Goal: Task Accomplishment & Management: Use online tool/utility

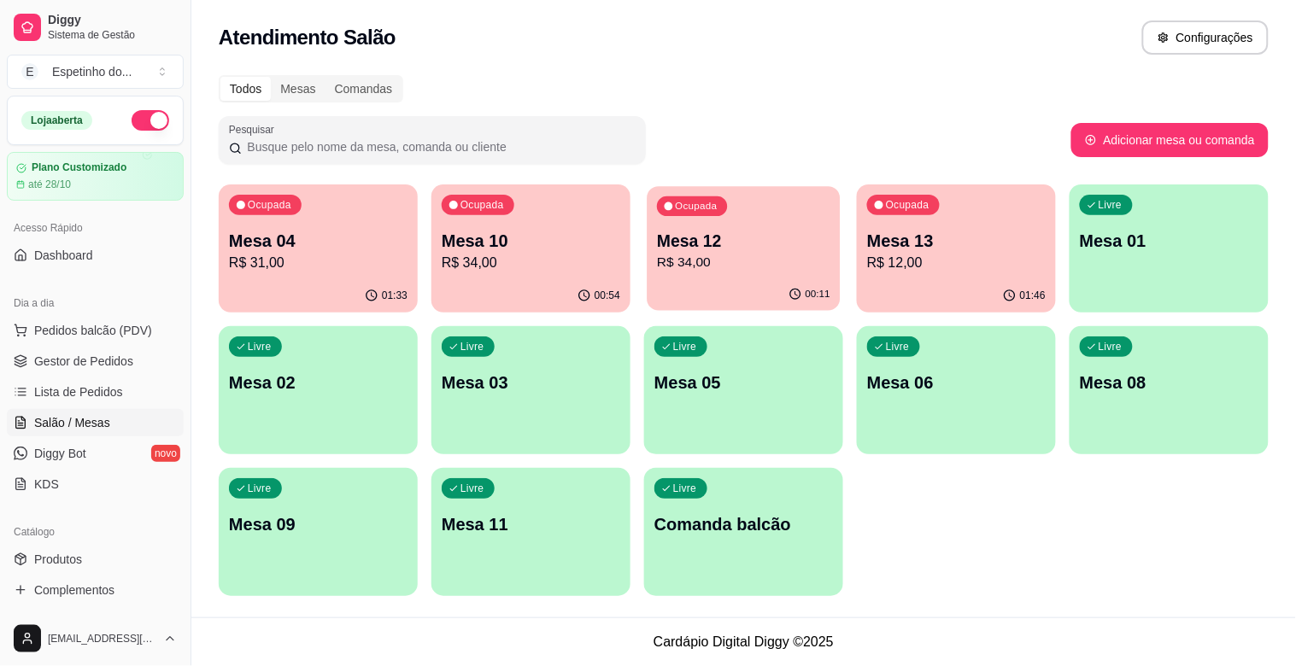
click at [745, 254] on p "R$ 34,00" at bounding box center [743, 263] width 173 height 20
click at [291, 245] on p "Mesa 04" at bounding box center [317, 241] width 173 height 23
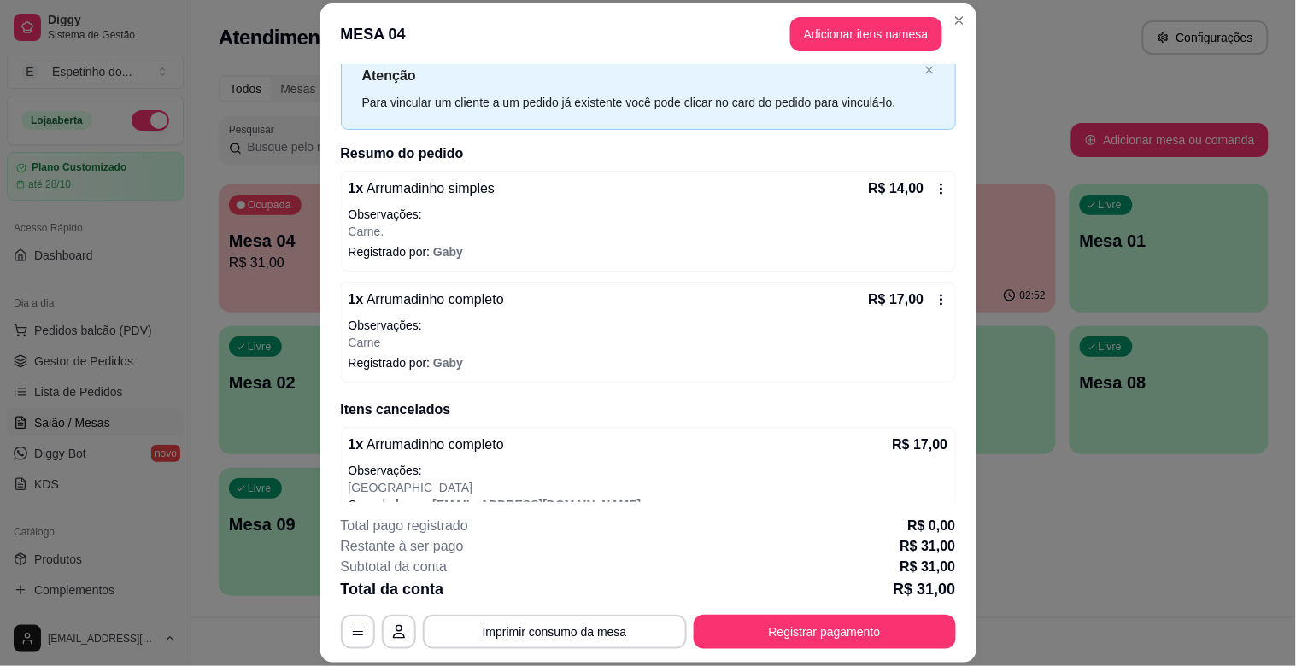
scroll to position [81, 0]
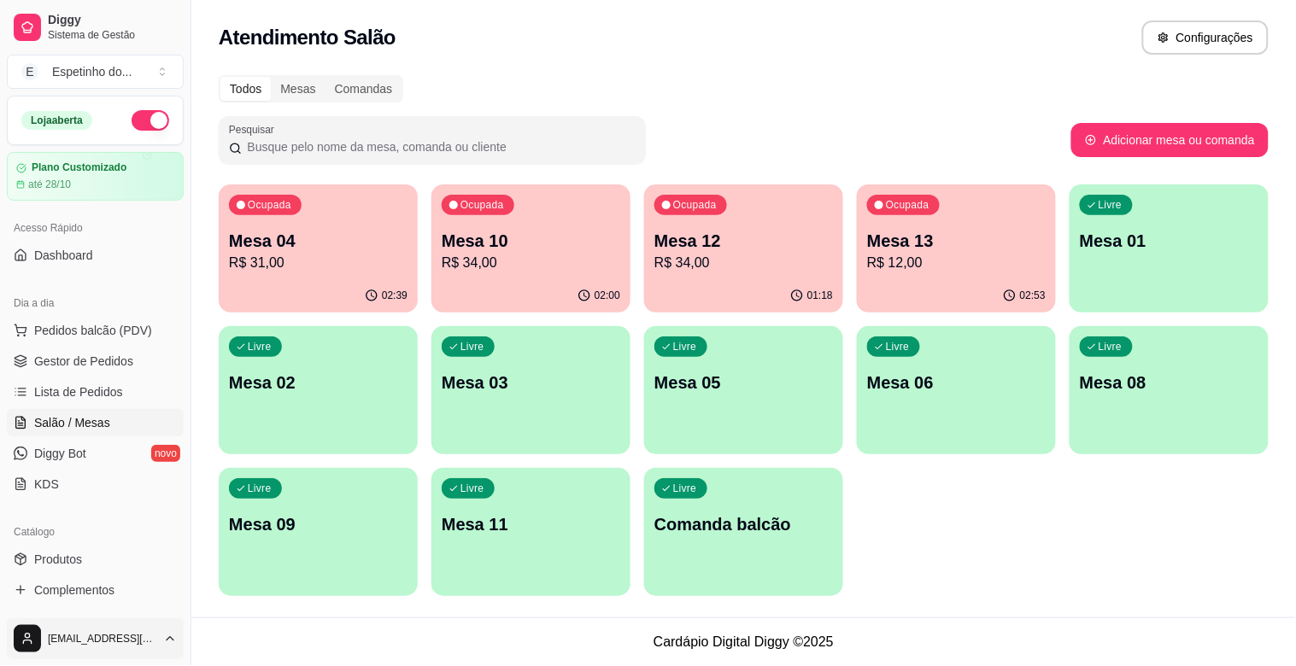
click at [21, 650] on html "Diggy Sistema de Gestão E Espetinho do ... Loja aberta Plano Customizado até 28…" at bounding box center [648, 333] width 1296 height 666
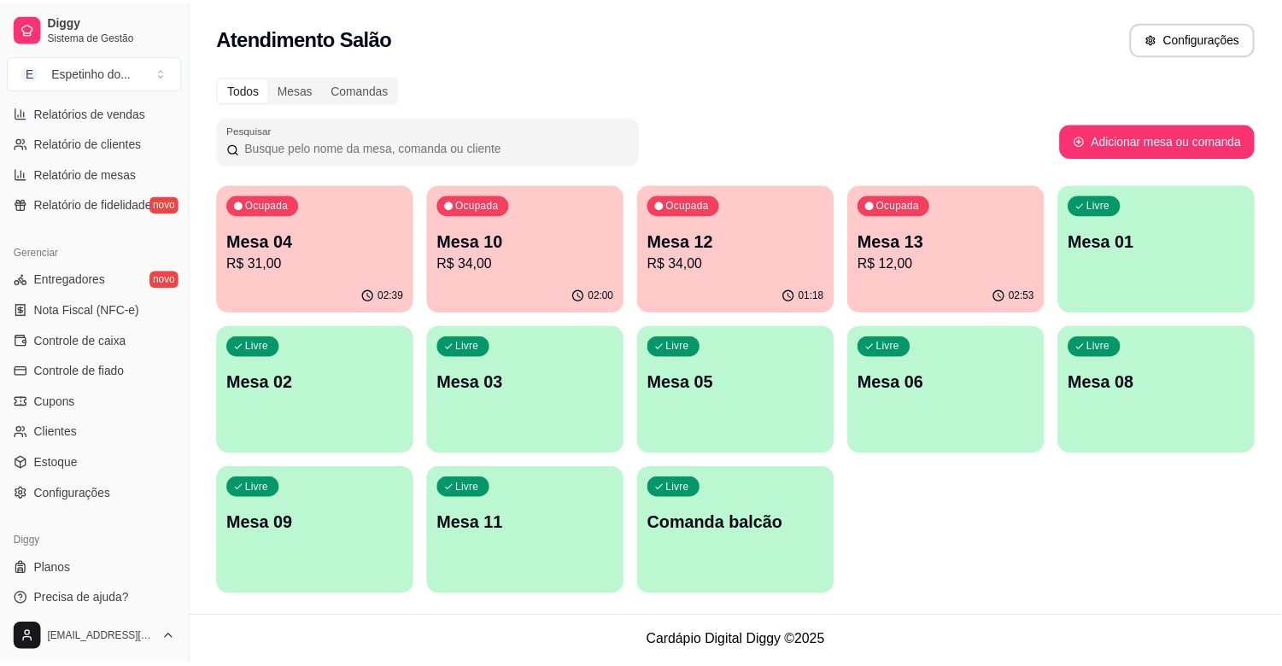
scroll to position [562, 0]
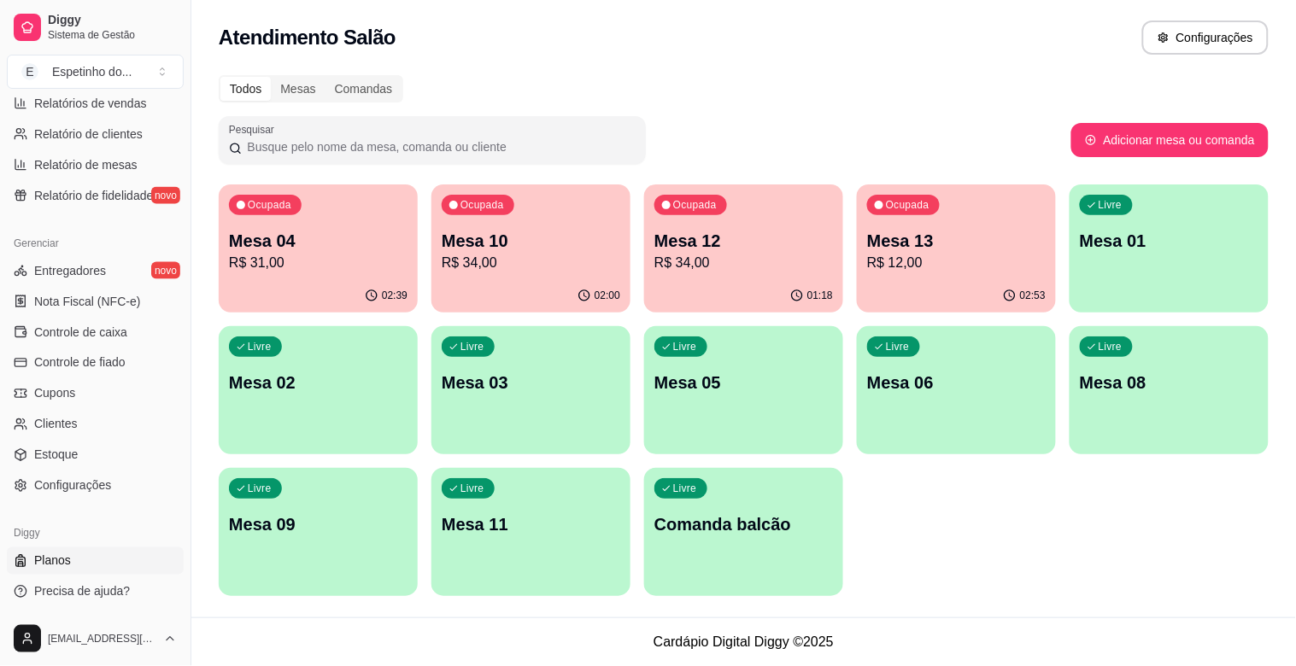
drag, startPoint x: 185, startPoint y: 295, endPoint x: 138, endPoint y: 552, distance: 261.5
click at [172, 551] on html "Diggy Sistema de Gestão E Espetinho do ... Loja aberta Plano Customizado até 28…" at bounding box center [648, 333] width 1296 height 666
click at [111, 553] on link "Planos" at bounding box center [95, 561] width 177 height 27
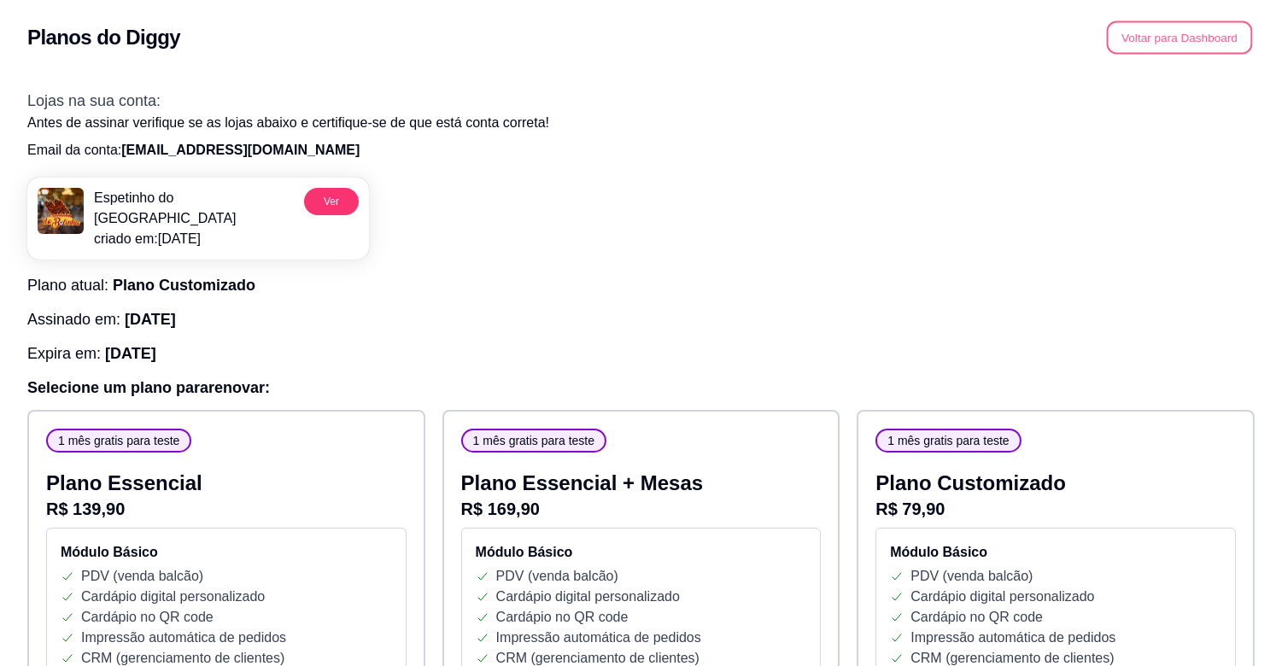
click at [1233, 35] on button "Voltar para Dashboard" at bounding box center [1180, 37] width 146 height 33
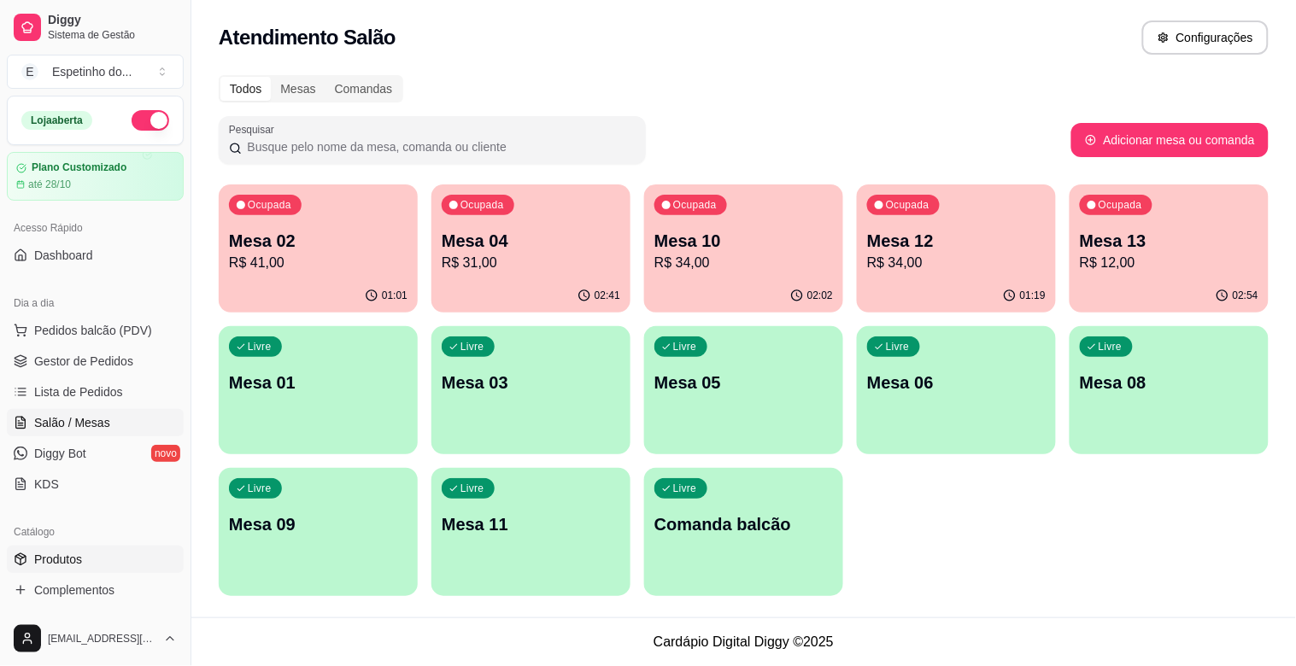
click at [91, 554] on link "Produtos" at bounding box center [95, 559] width 177 height 27
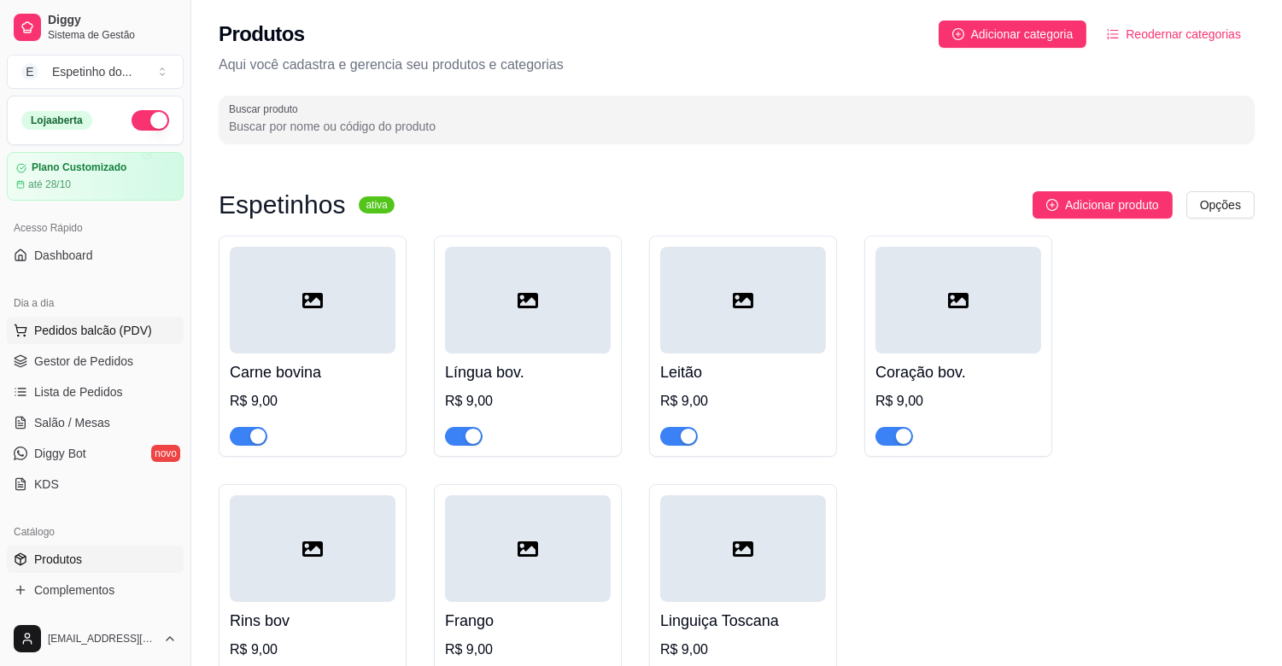
click at [73, 339] on button "Pedidos balcão (PDV)" at bounding box center [95, 330] width 177 height 27
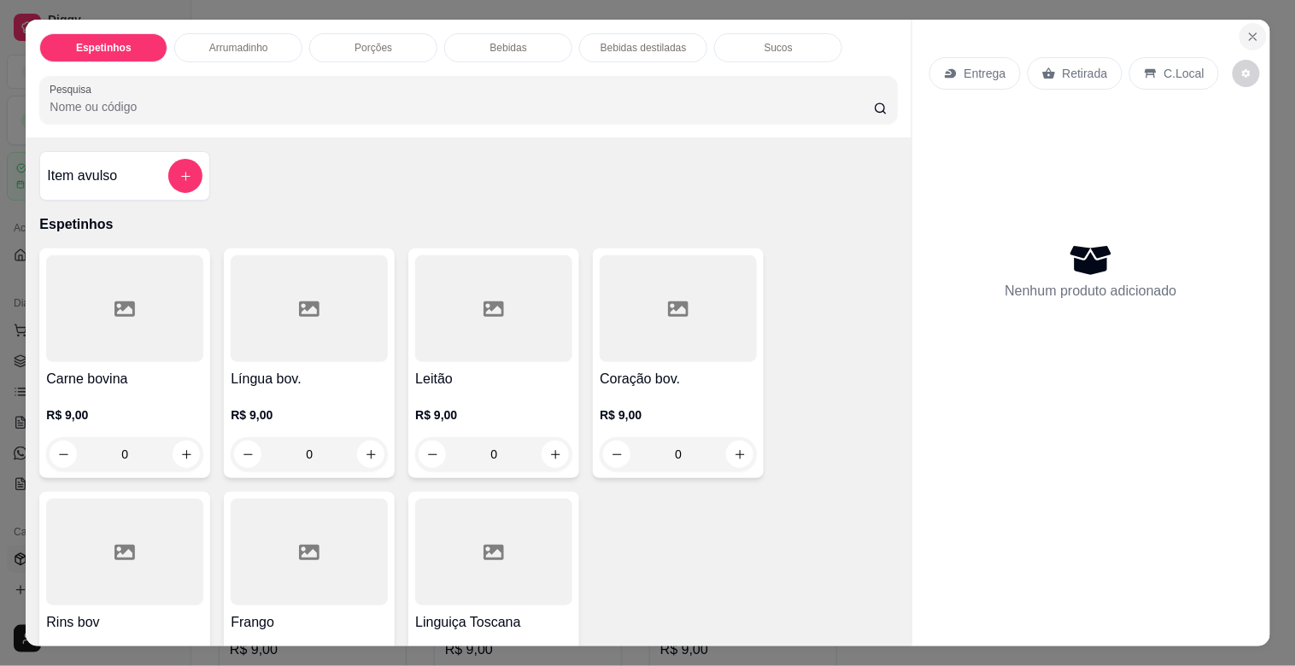
click at [1246, 34] on icon "Close" at bounding box center [1253, 37] width 14 height 14
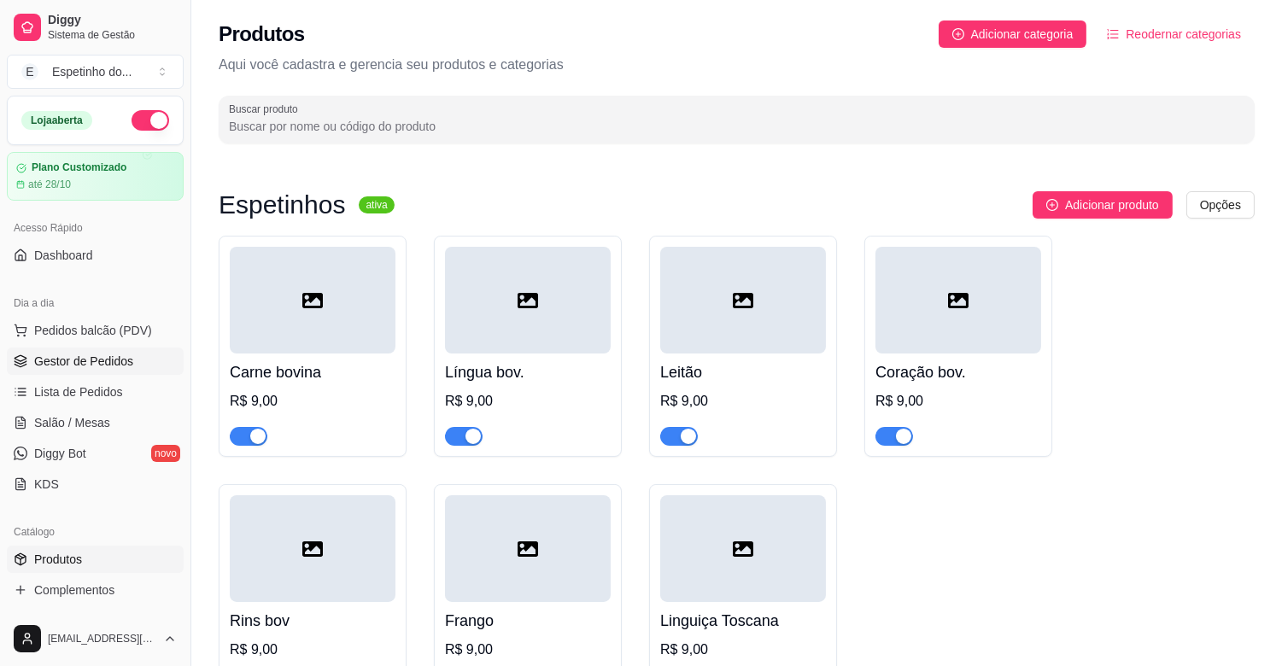
click at [52, 365] on span "Gestor de Pedidos" at bounding box center [83, 361] width 99 height 17
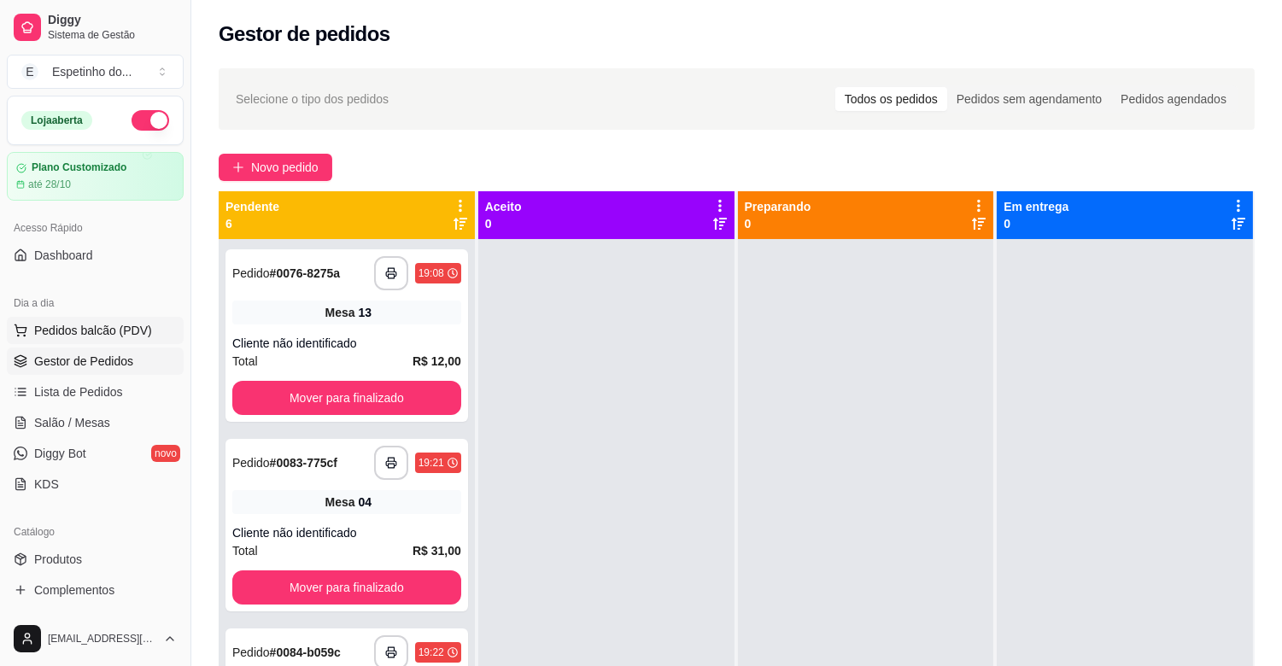
click at [103, 325] on span "Pedidos balcão (PDV)" at bounding box center [93, 330] width 118 height 17
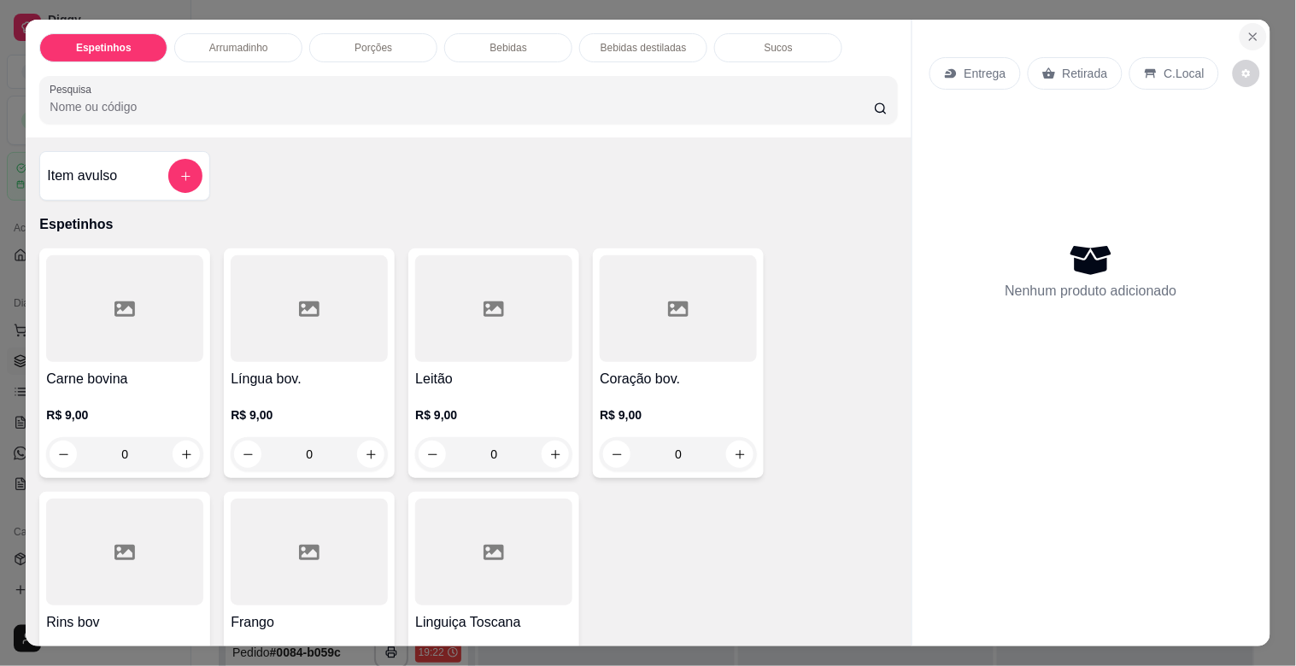
click at [1246, 30] on icon "Close" at bounding box center [1253, 37] width 14 height 14
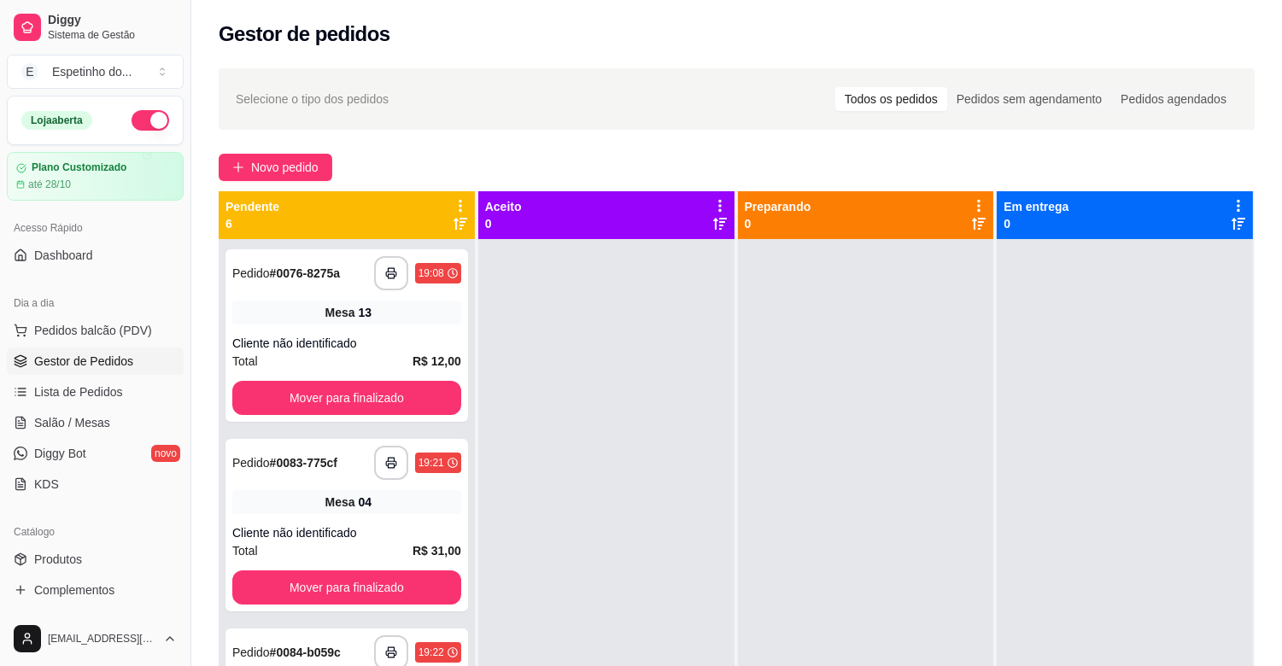
click at [1244, 23] on div "Gestor de pedidos" at bounding box center [737, 34] width 1036 height 27
click at [47, 318] on button "Pedidos balcão (PDV)" at bounding box center [95, 330] width 177 height 27
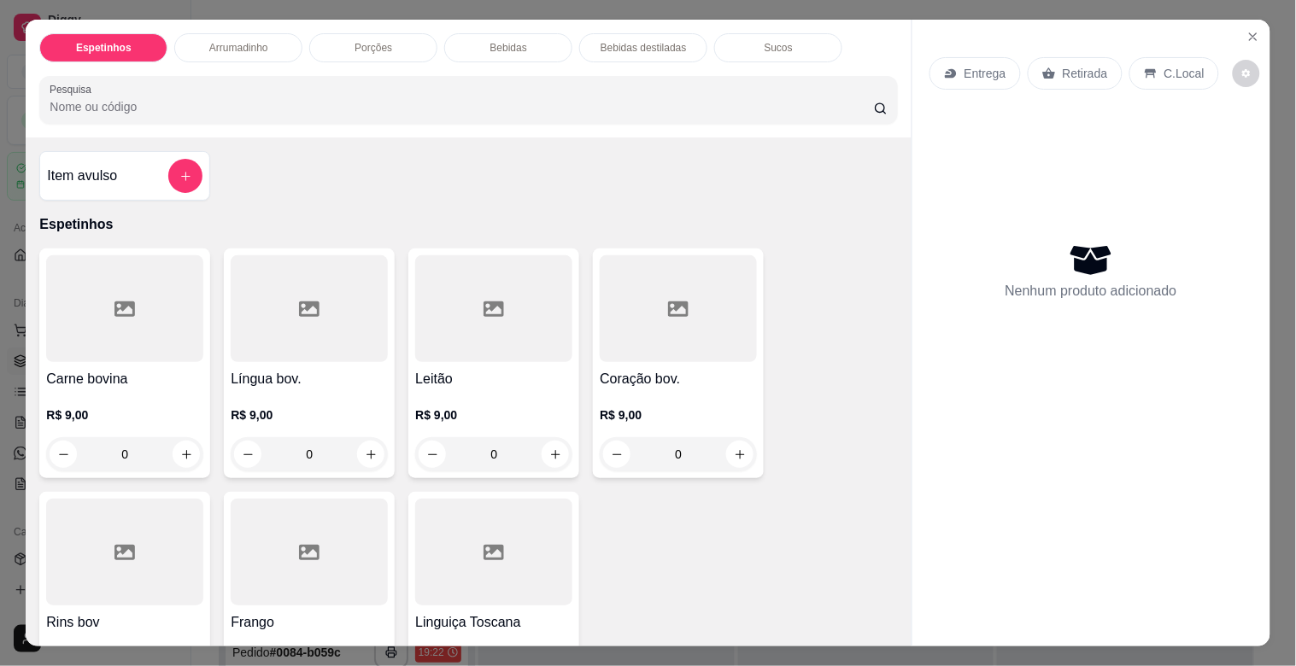
click at [723, 349] on div "Coração bov. R$ 9,00 0" at bounding box center [678, 364] width 171 height 230
click at [1250, 30] on icon "Close" at bounding box center [1253, 37] width 14 height 14
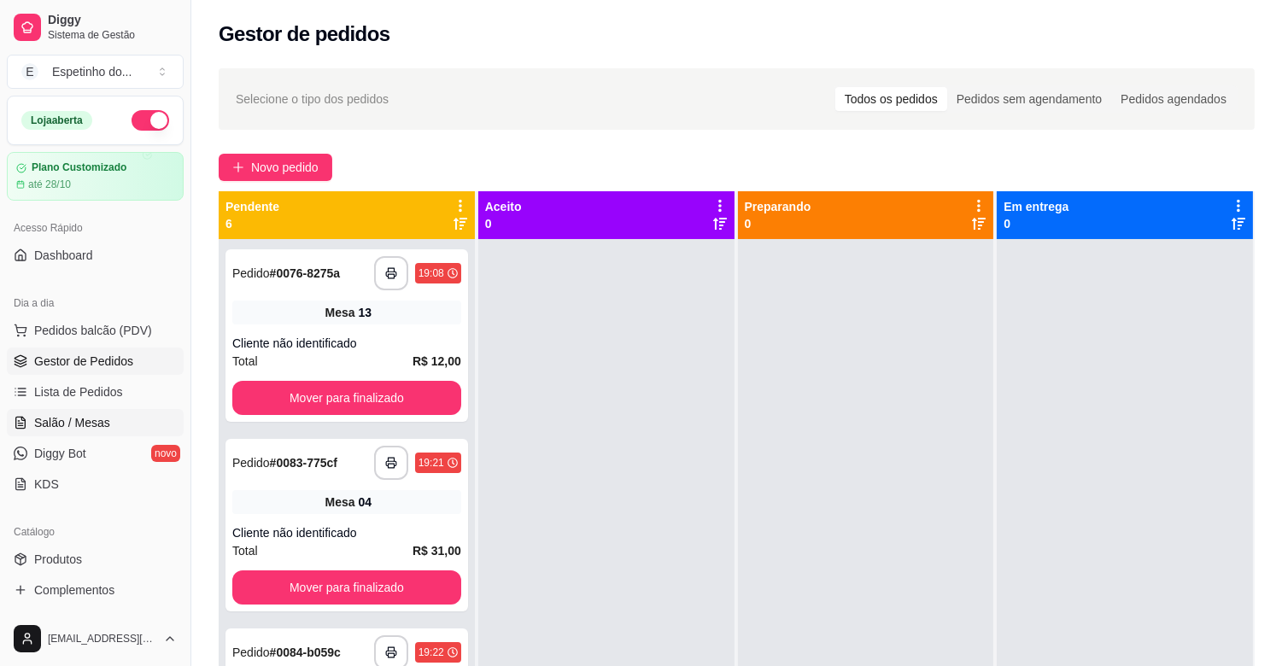
click at [97, 428] on span "Salão / Mesas" at bounding box center [72, 422] width 76 height 17
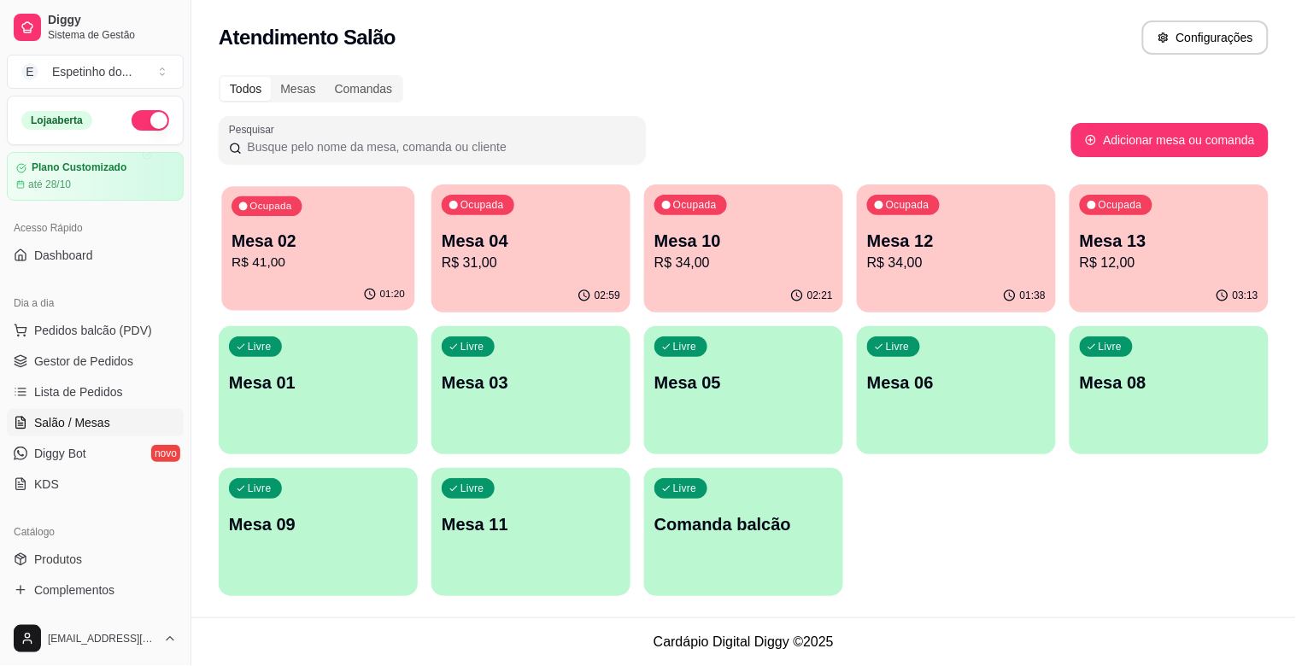
click at [294, 233] on p "Mesa 02" at bounding box center [317, 241] width 173 height 23
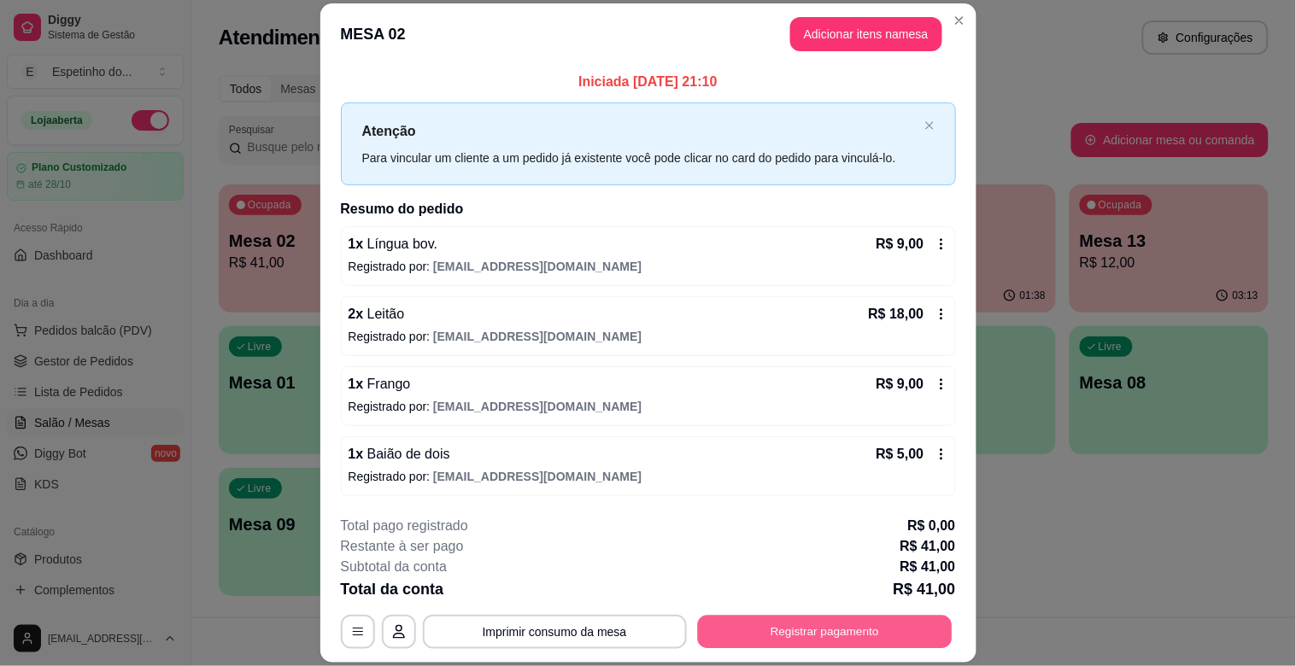
click at [816, 633] on button "Registrar pagamento" at bounding box center [824, 632] width 255 height 33
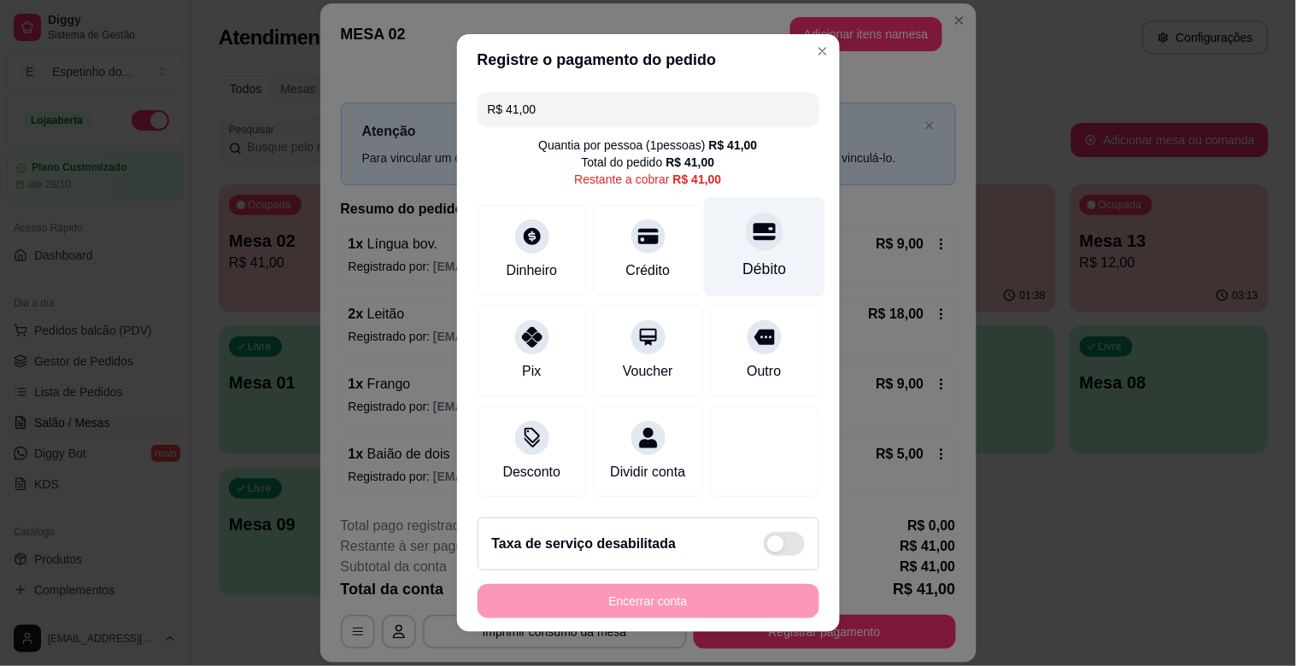
click at [742, 269] on div "Débito" at bounding box center [764, 269] width 44 height 22
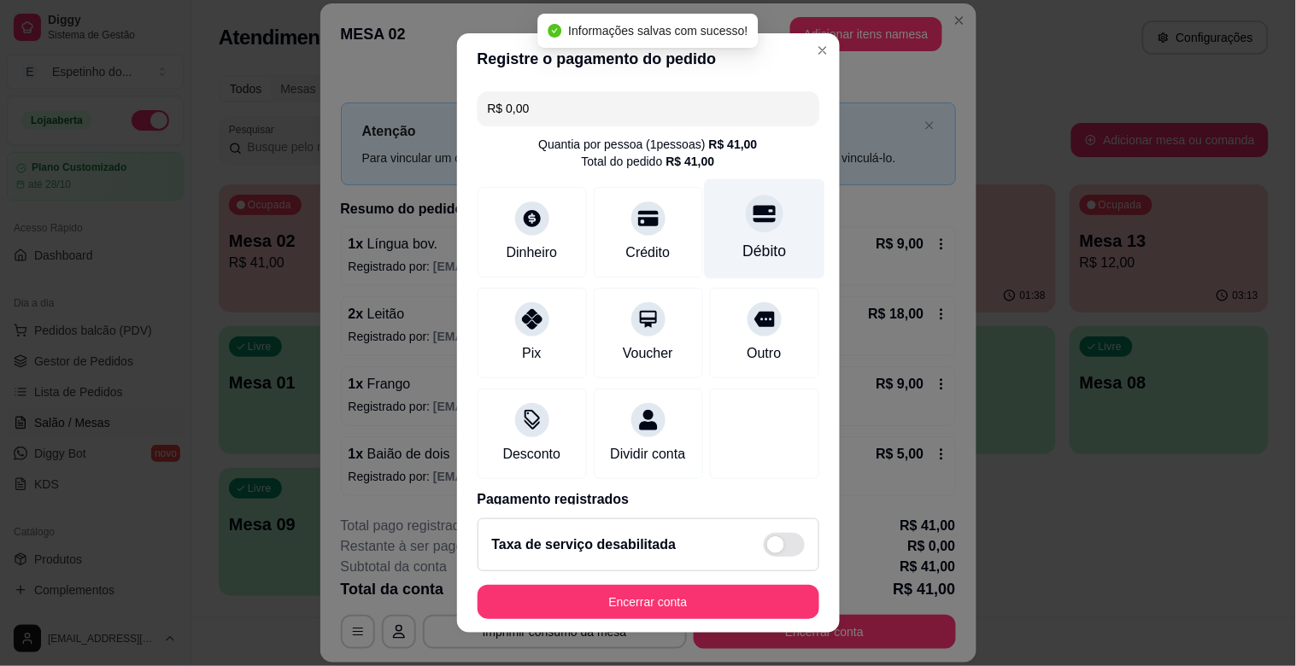
type input "R$ 0,00"
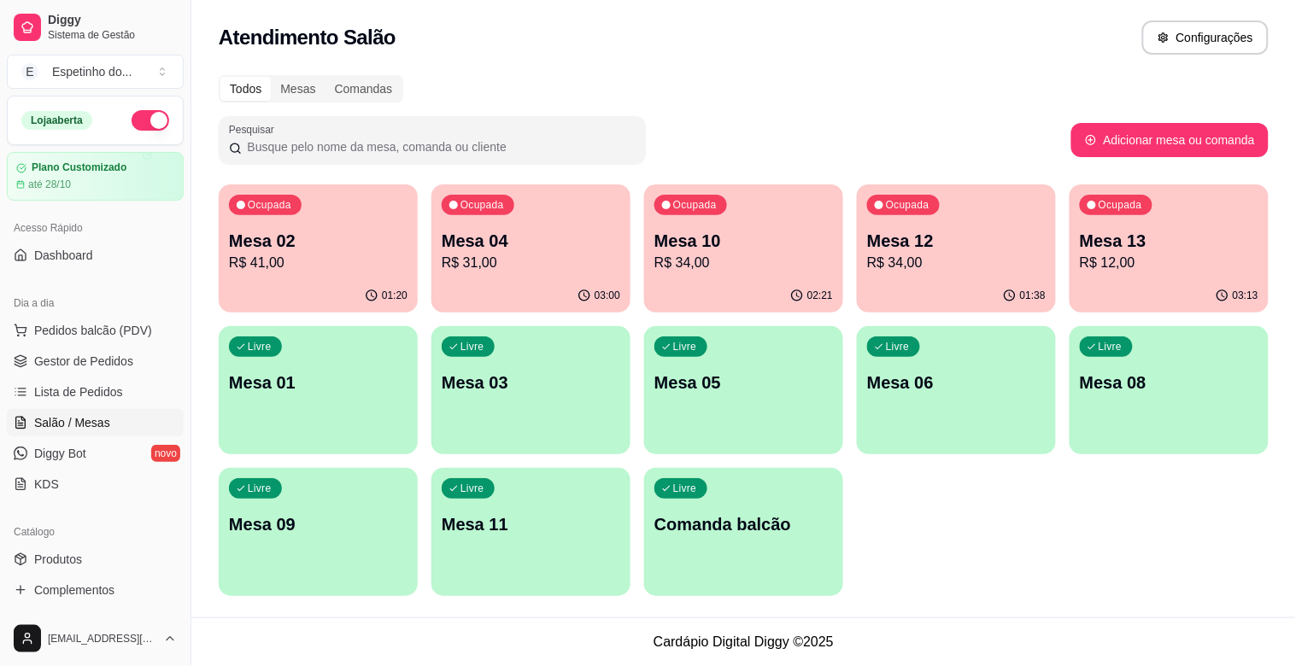
click at [521, 220] on div "Ocupada Mesa 04 R$ 31,00" at bounding box center [530, 232] width 199 height 95
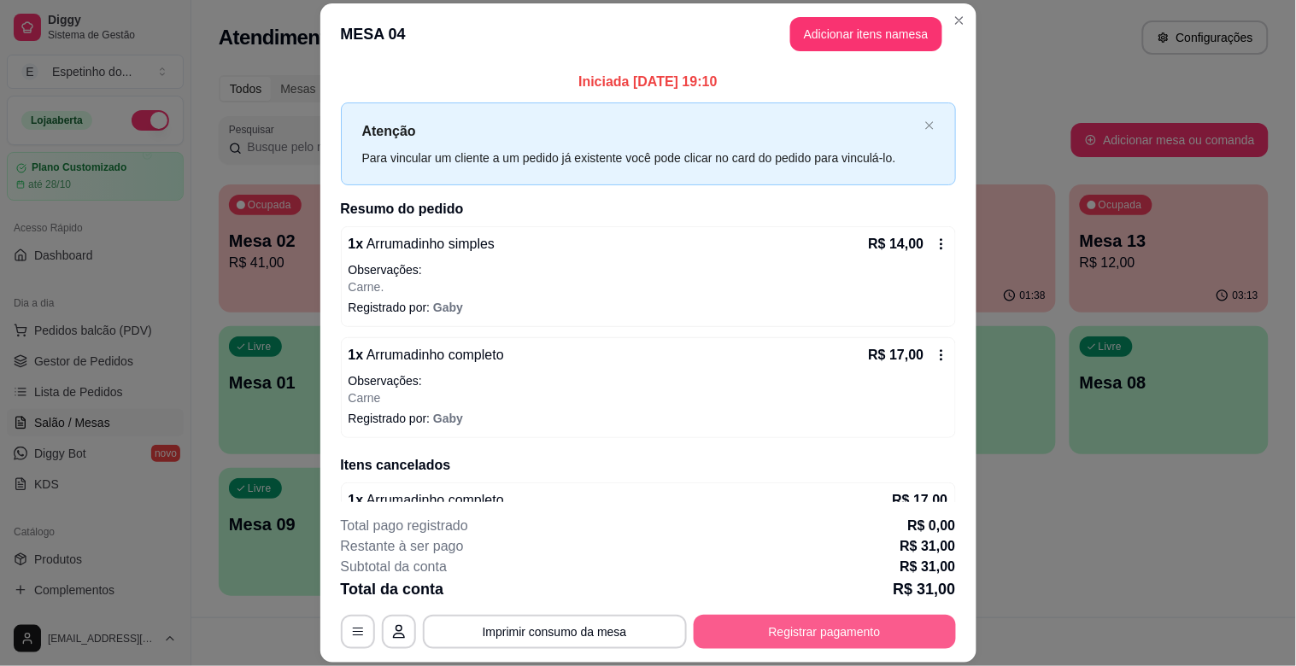
click at [868, 634] on button "Registrar pagamento" at bounding box center [825, 632] width 262 height 34
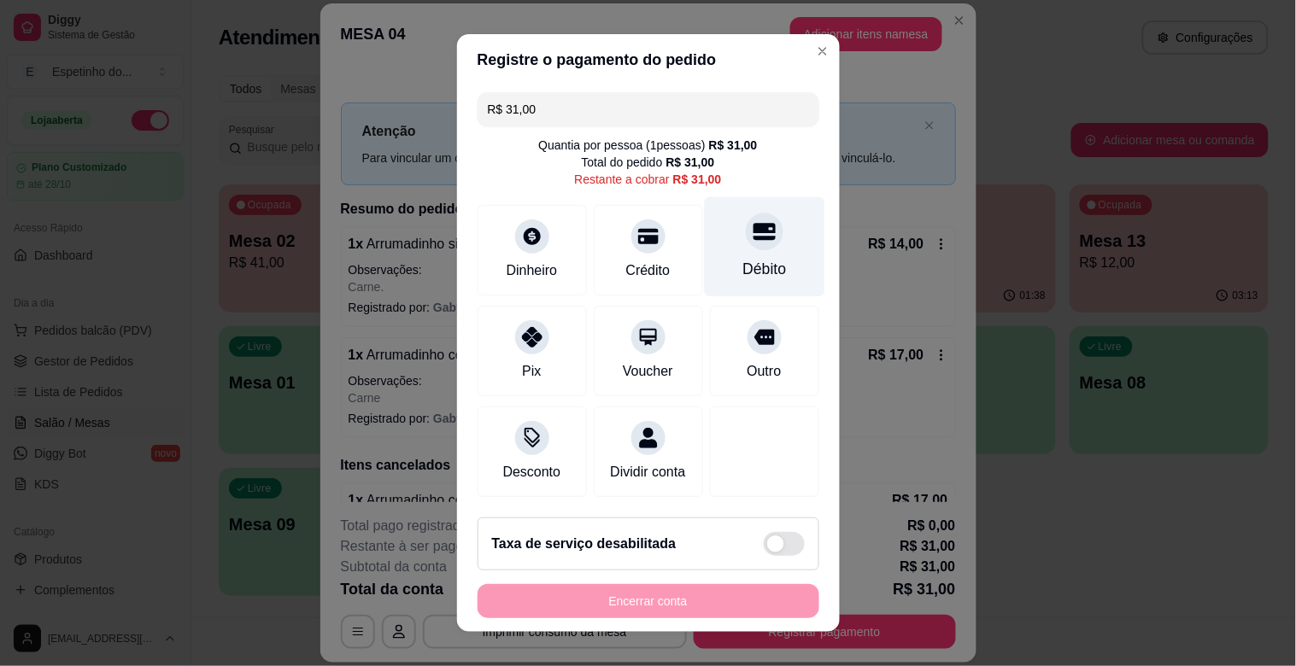
click at [742, 270] on div "Débito" at bounding box center [764, 269] width 44 height 22
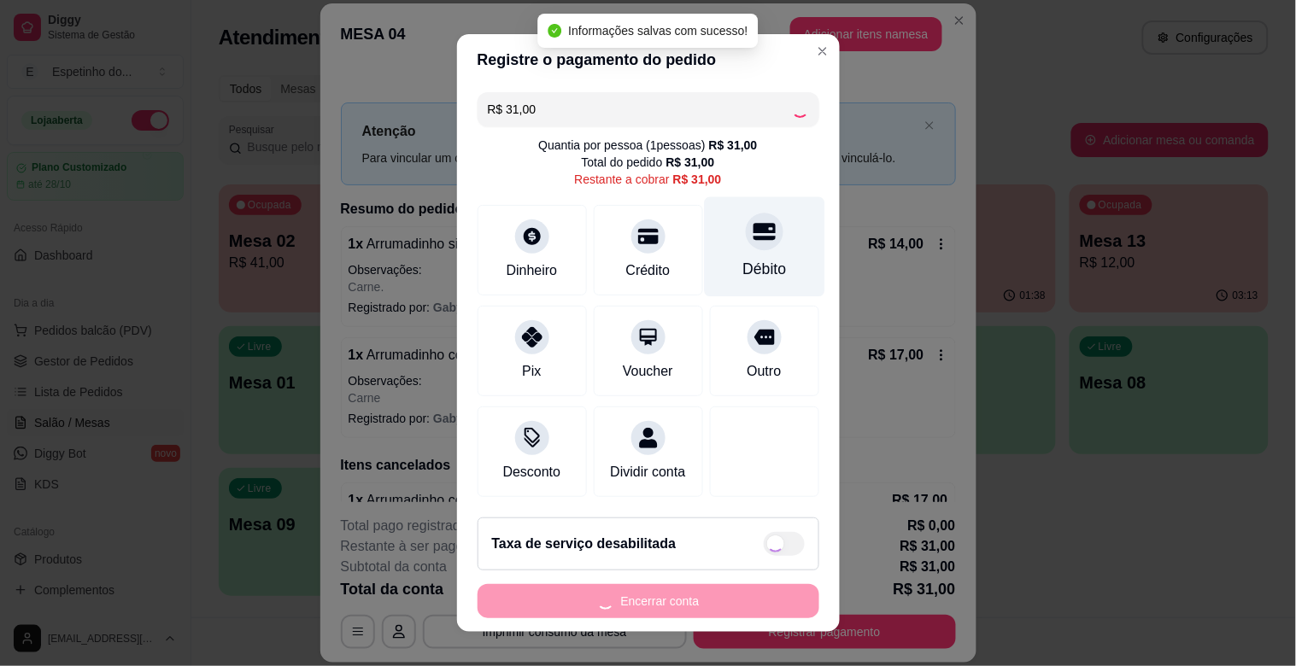
type input "R$ 0,00"
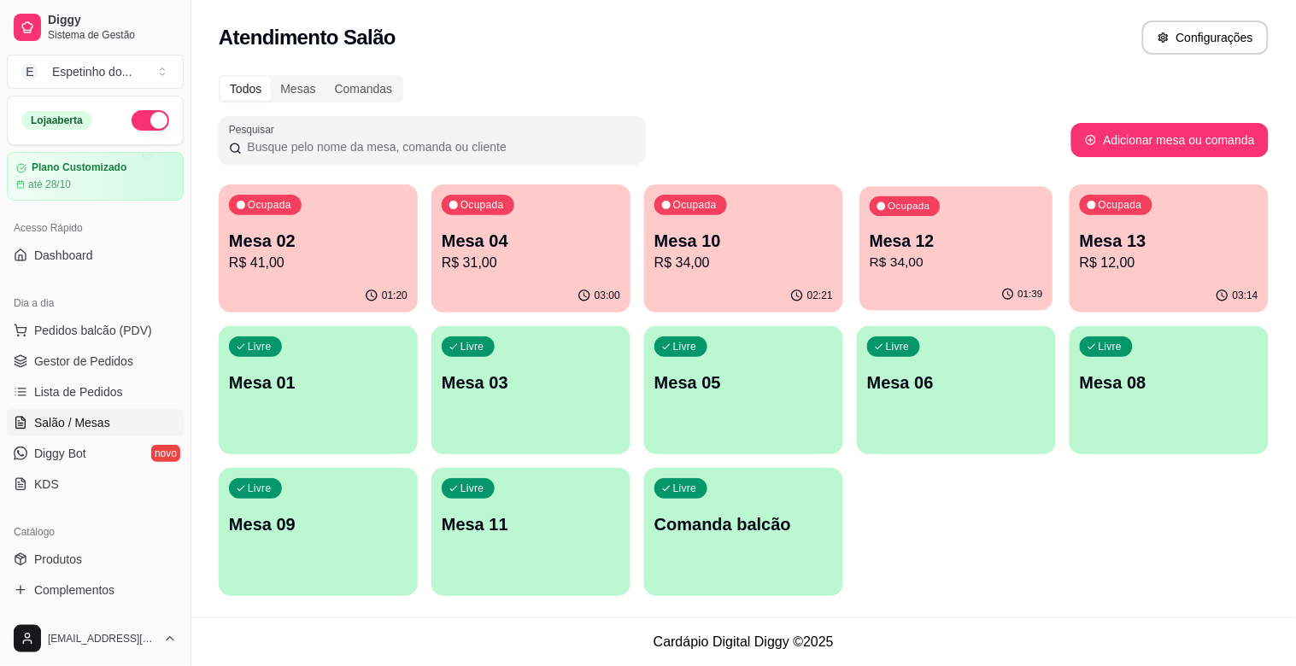
click at [923, 236] on p "Mesa 12" at bounding box center [956, 241] width 173 height 23
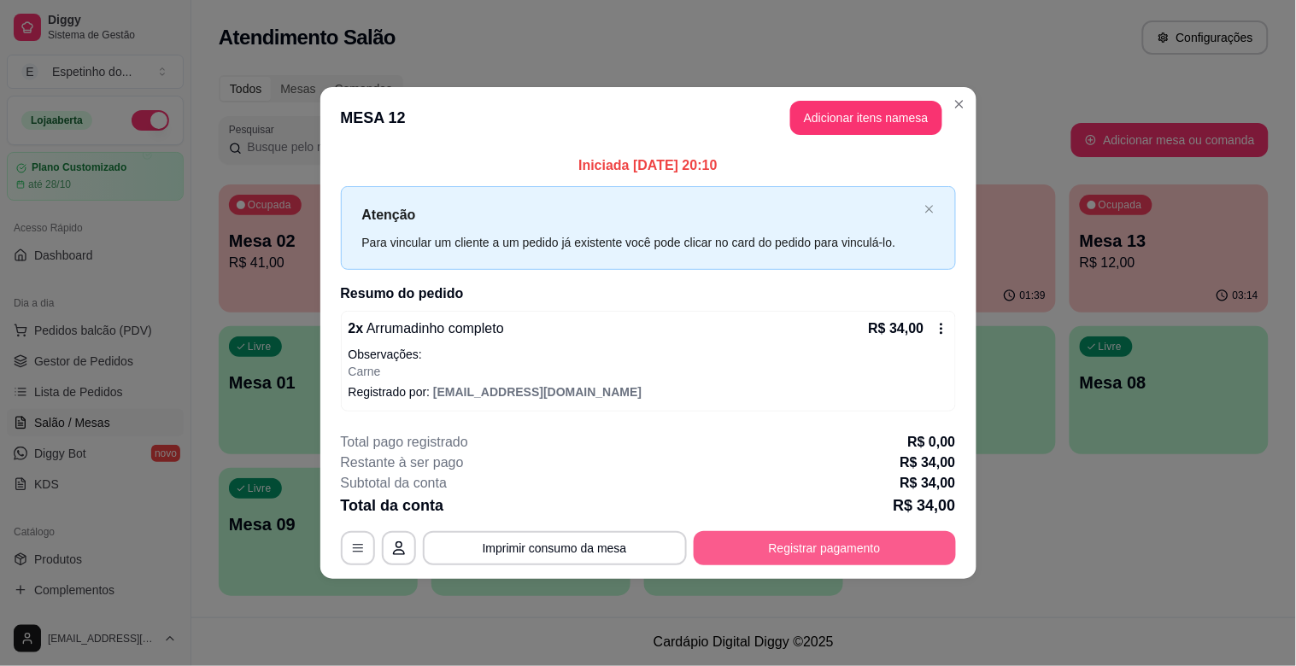
click at [863, 531] on div "**********" at bounding box center [648, 548] width 615 height 34
click at [855, 531] on div "**********" at bounding box center [648, 548] width 615 height 34
click at [852, 551] on button "Registrar pagamento" at bounding box center [824, 547] width 255 height 33
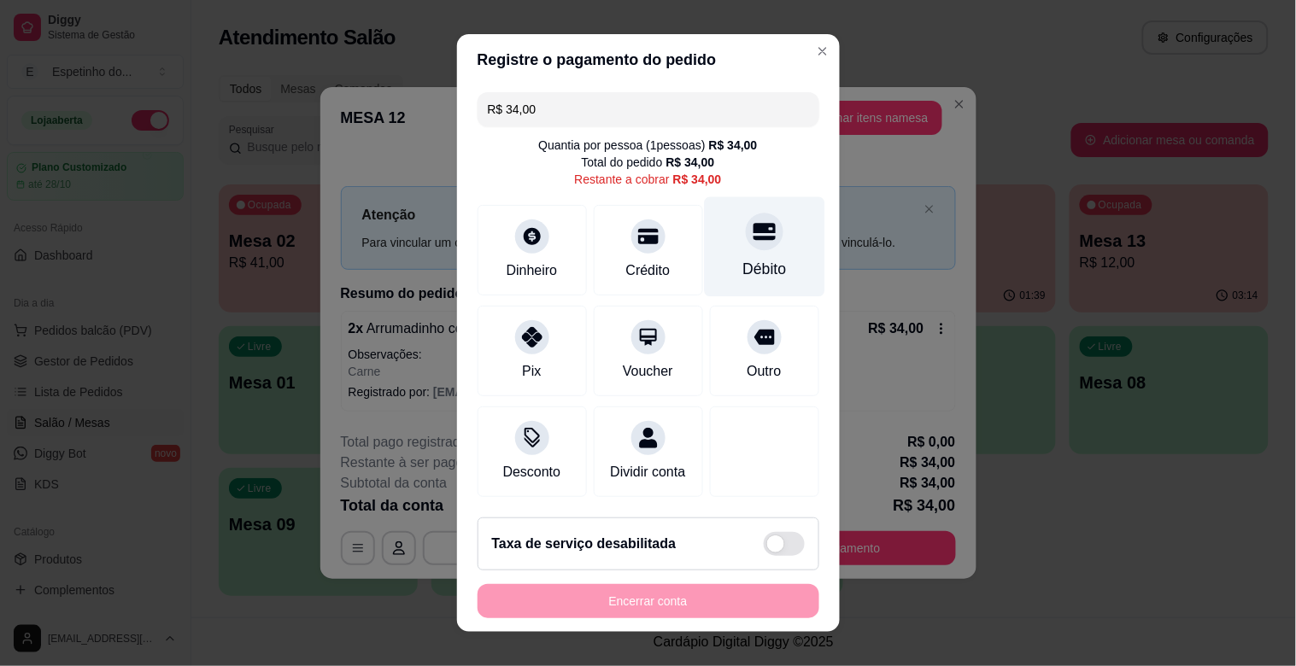
click at [712, 249] on div "Débito" at bounding box center [764, 247] width 120 height 100
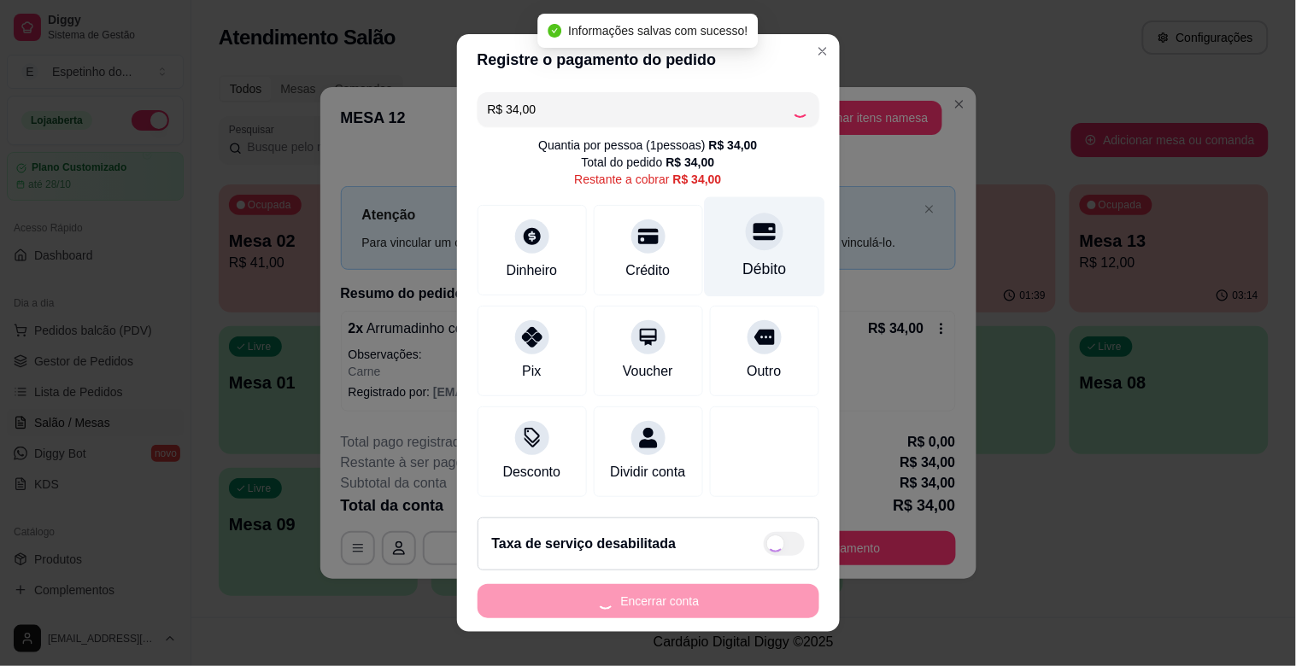
type input "R$ 0,00"
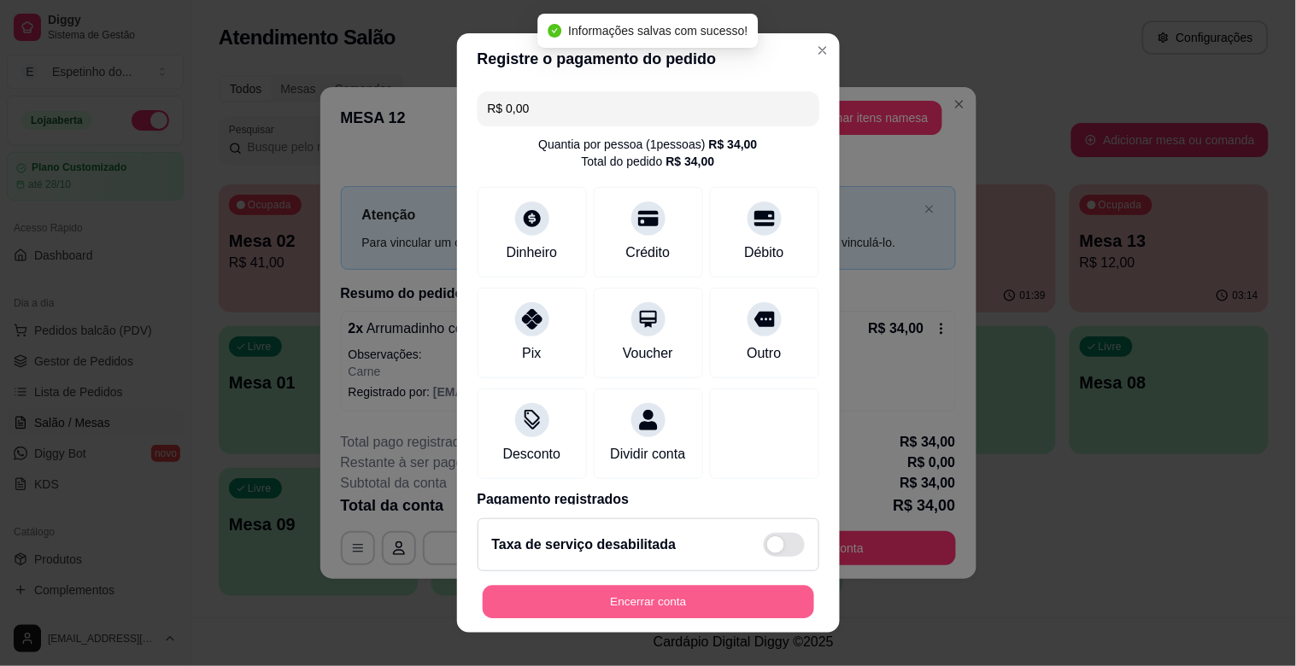
click at [594, 595] on button "Encerrar conta" at bounding box center [648, 602] width 331 height 33
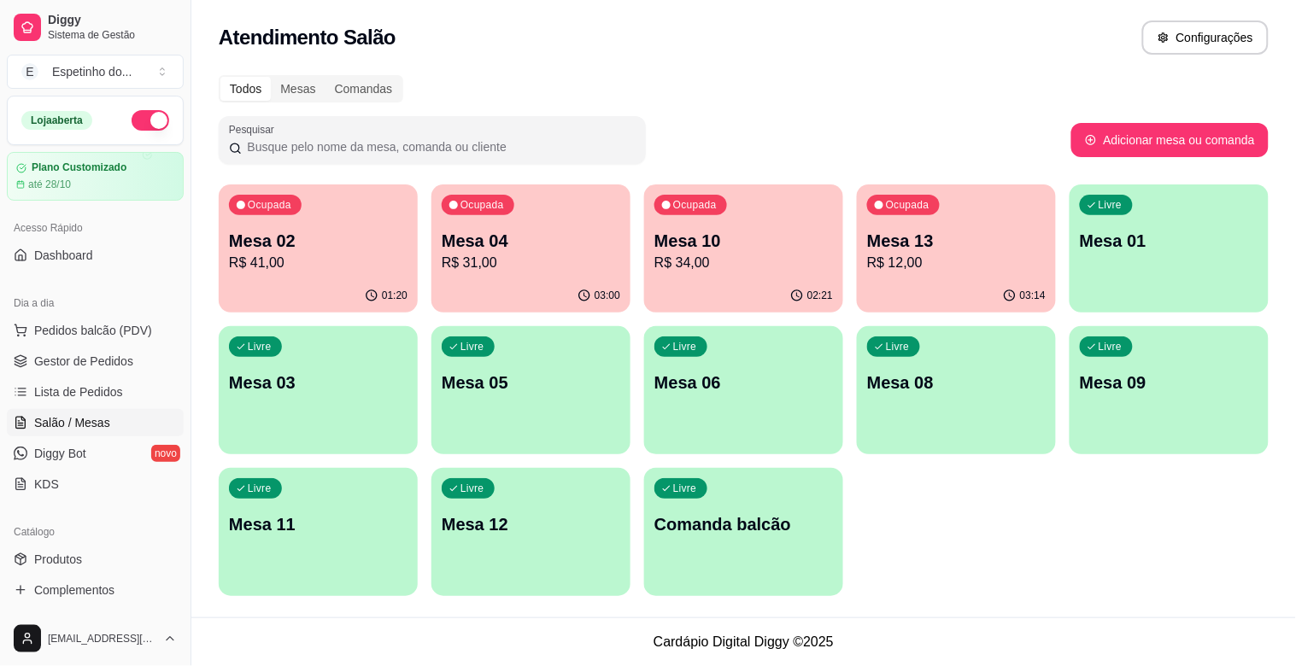
click at [738, 250] on p "Mesa 10" at bounding box center [743, 241] width 179 height 24
click at [300, 79] on div "Mesas" at bounding box center [298, 89] width 54 height 24
click at [271, 77] on input "Mesas" at bounding box center [271, 77] width 0 height 0
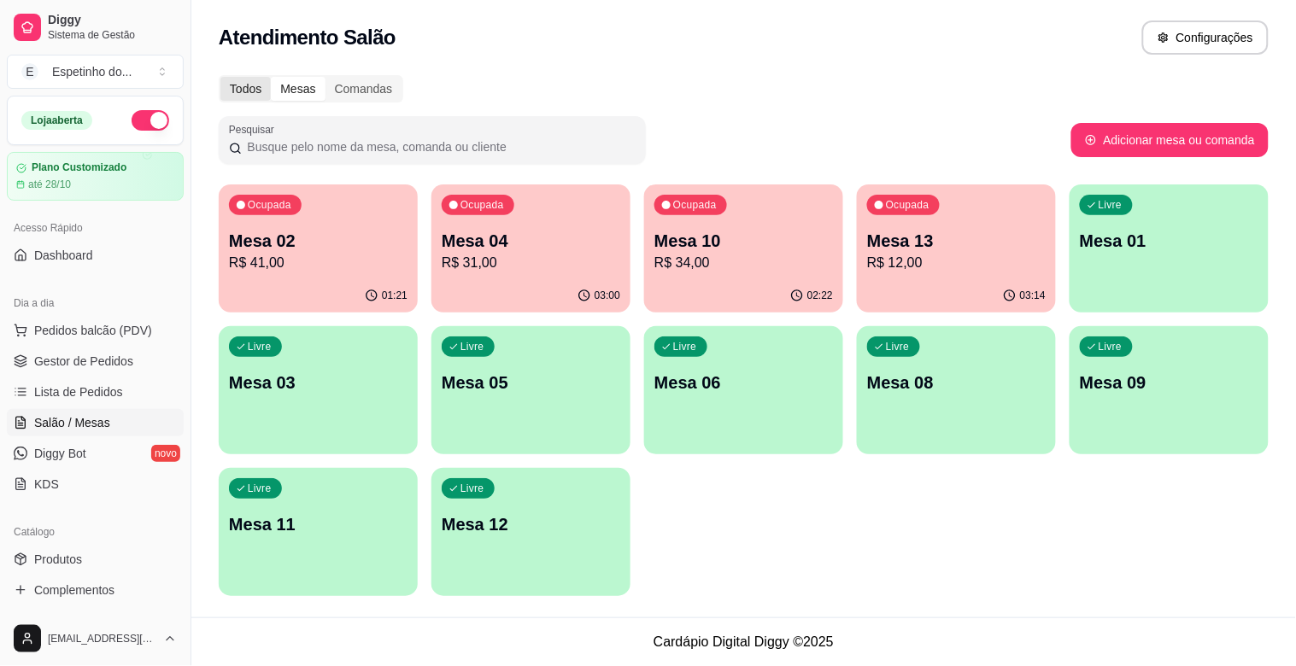
click at [243, 90] on div "Todos" at bounding box center [245, 89] width 50 height 24
click at [220, 77] on input "Todos" at bounding box center [220, 77] width 0 height 0
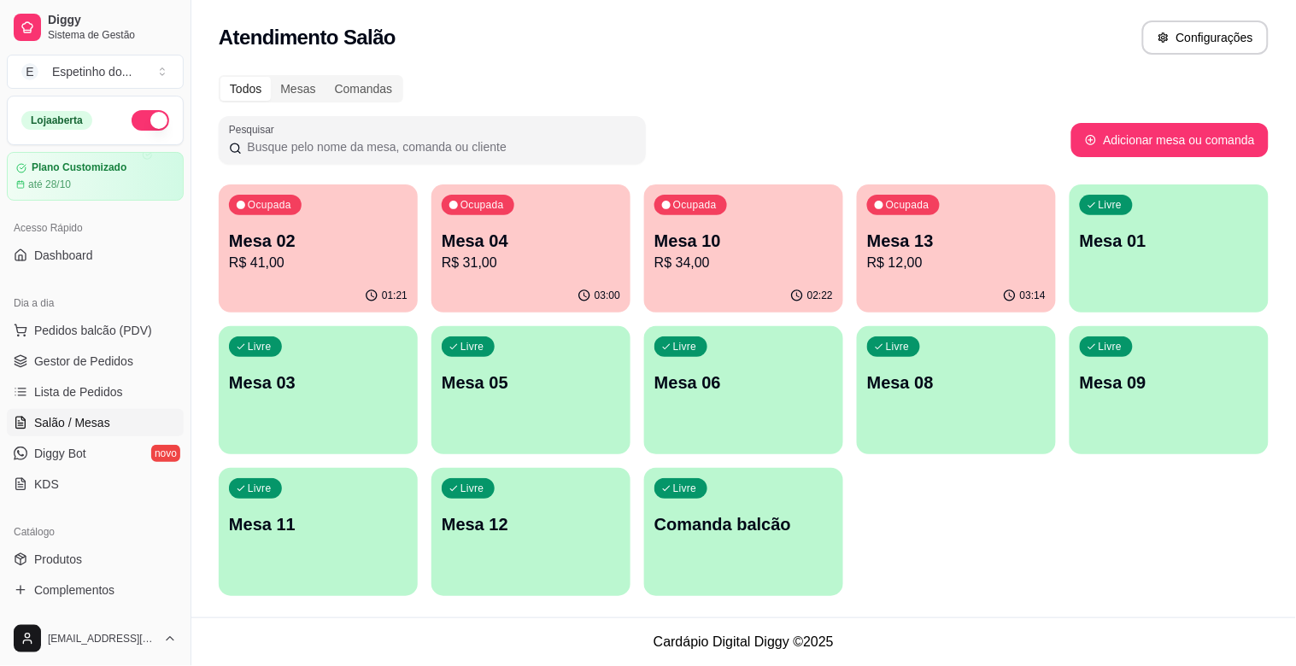
click at [376, 268] on p "R$ 41,00" at bounding box center [318, 263] width 179 height 21
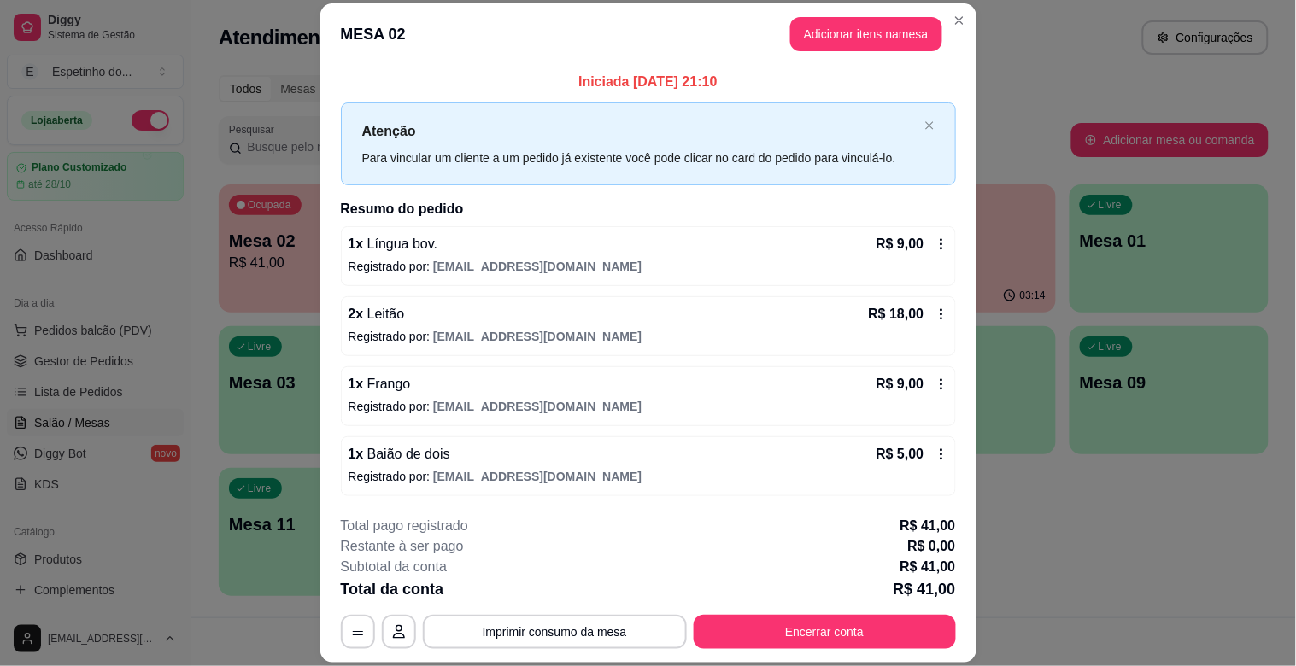
scroll to position [2, 0]
click at [924, 121] on icon "close" at bounding box center [929, 125] width 10 height 10
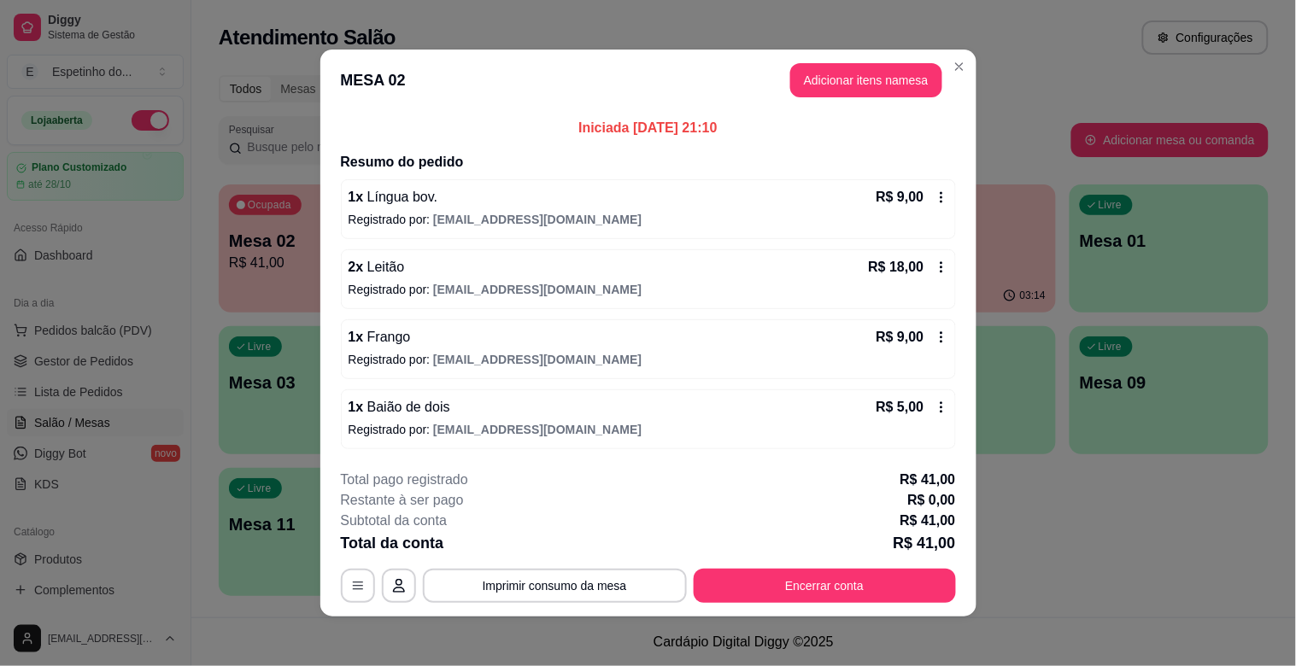
scroll to position [5, 0]
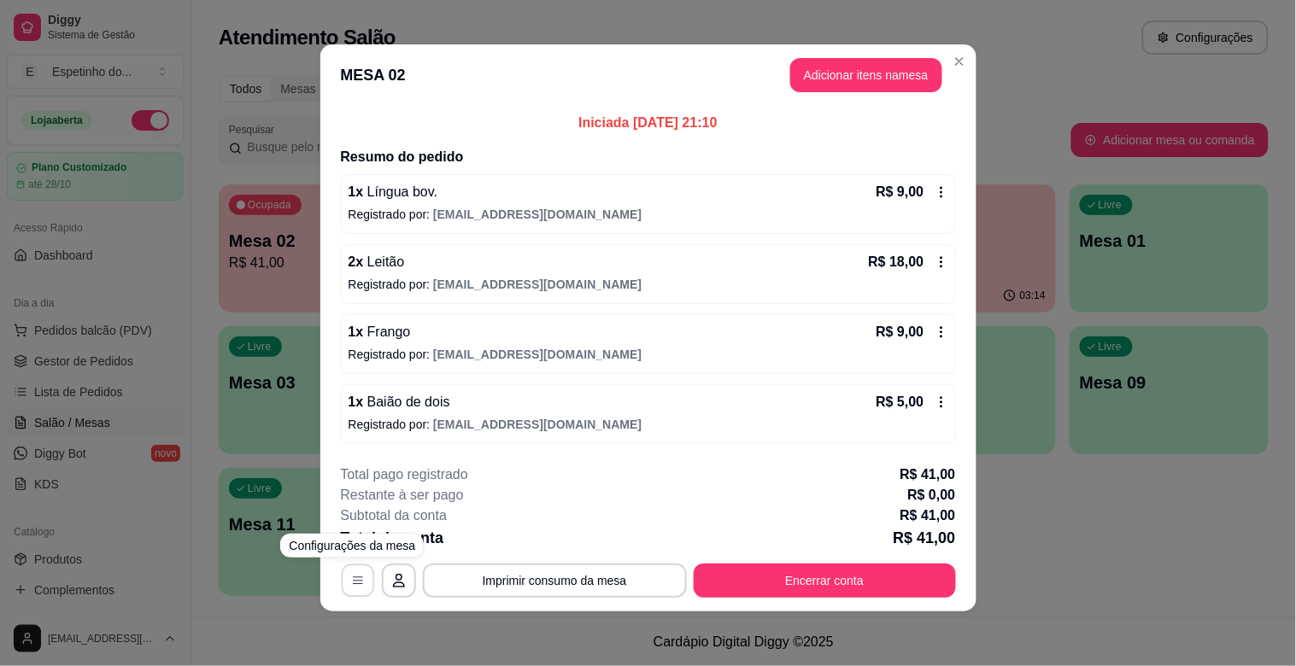
click at [352, 570] on button "button" at bounding box center [357, 581] width 33 height 33
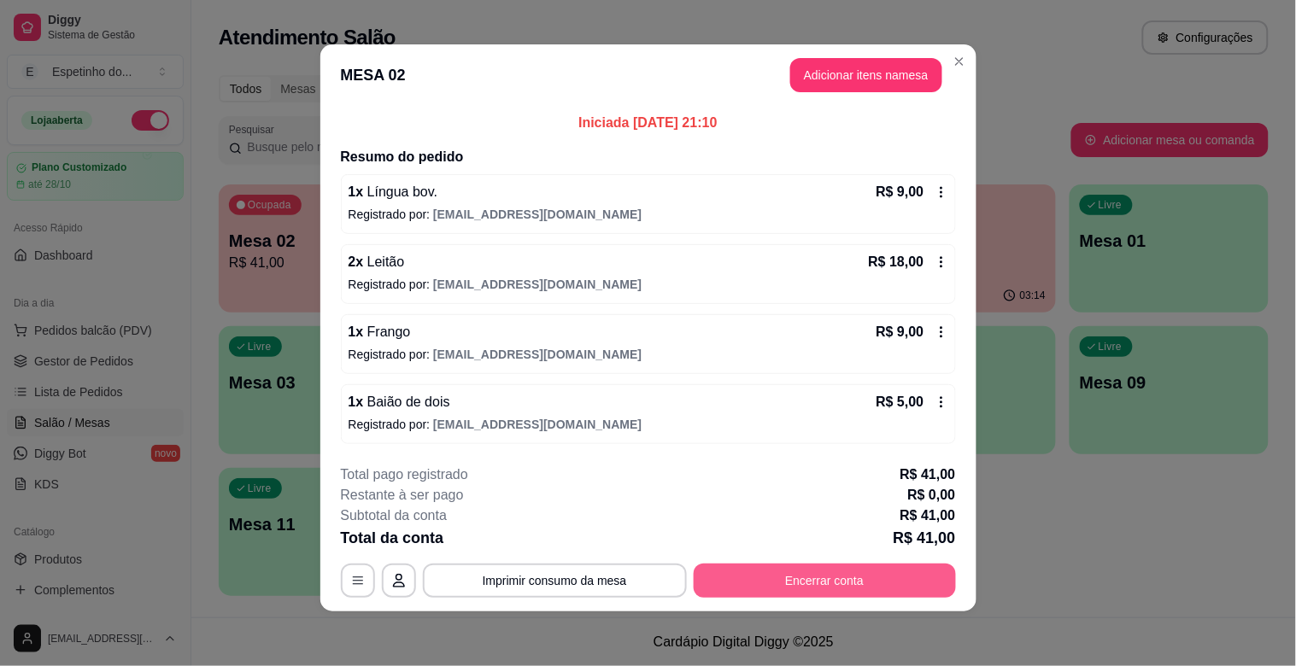
click at [901, 577] on button "Encerrar conta" at bounding box center [825, 581] width 262 height 34
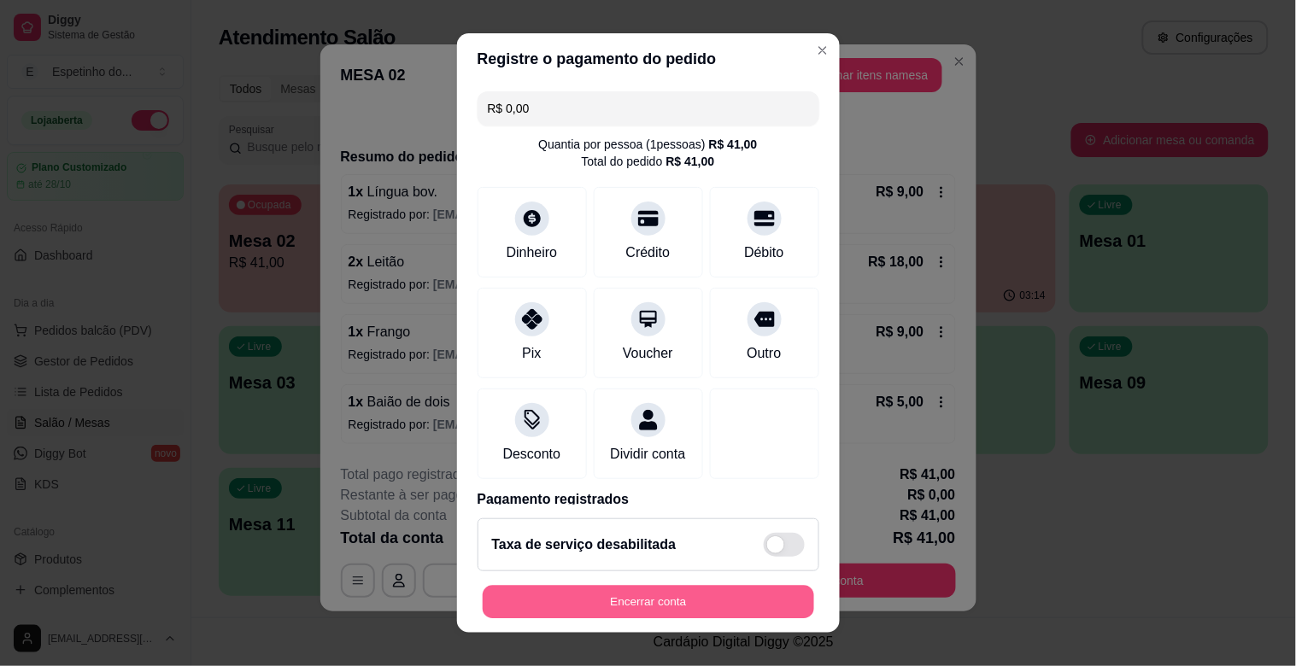
click at [714, 600] on button "Encerrar conta" at bounding box center [648, 602] width 331 height 33
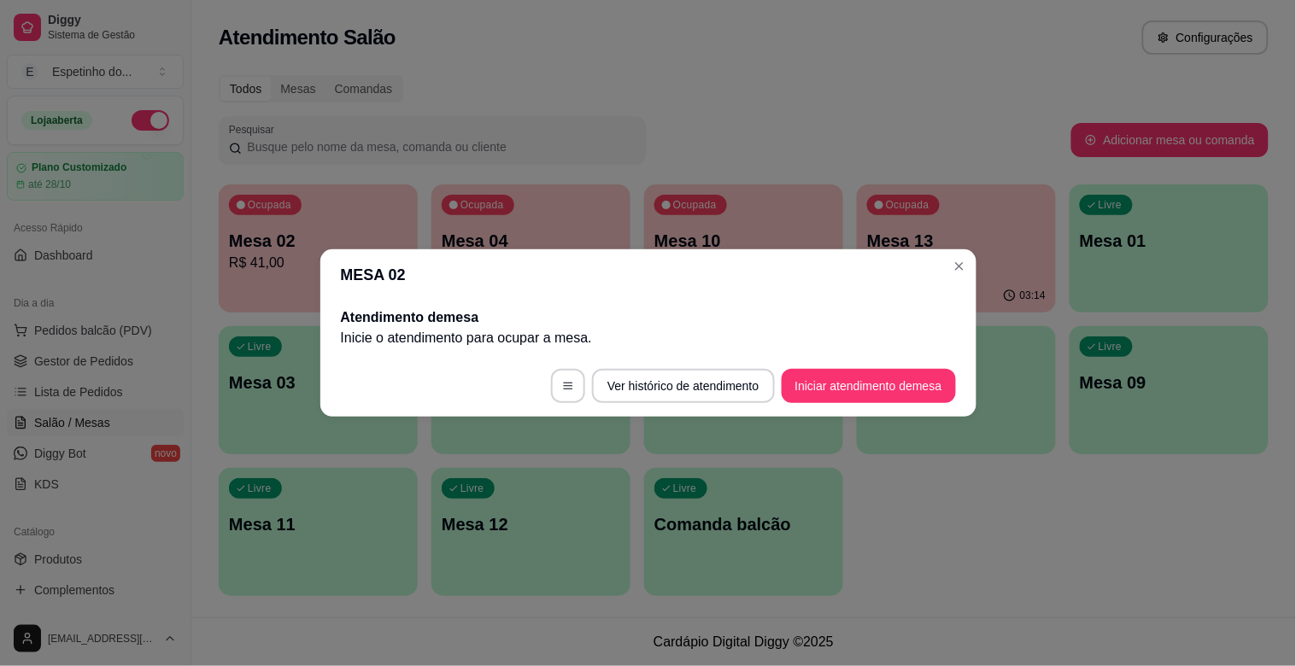
scroll to position [0, 0]
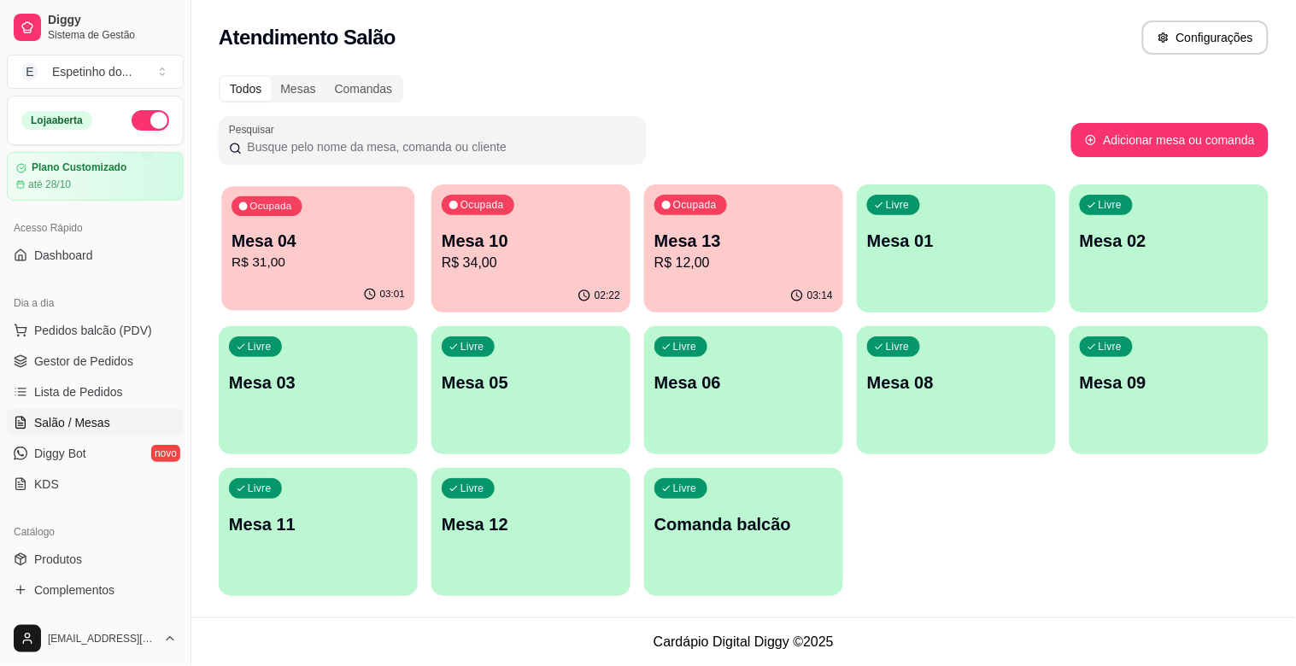
click at [381, 244] on p "Mesa 04" at bounding box center [317, 241] width 173 height 23
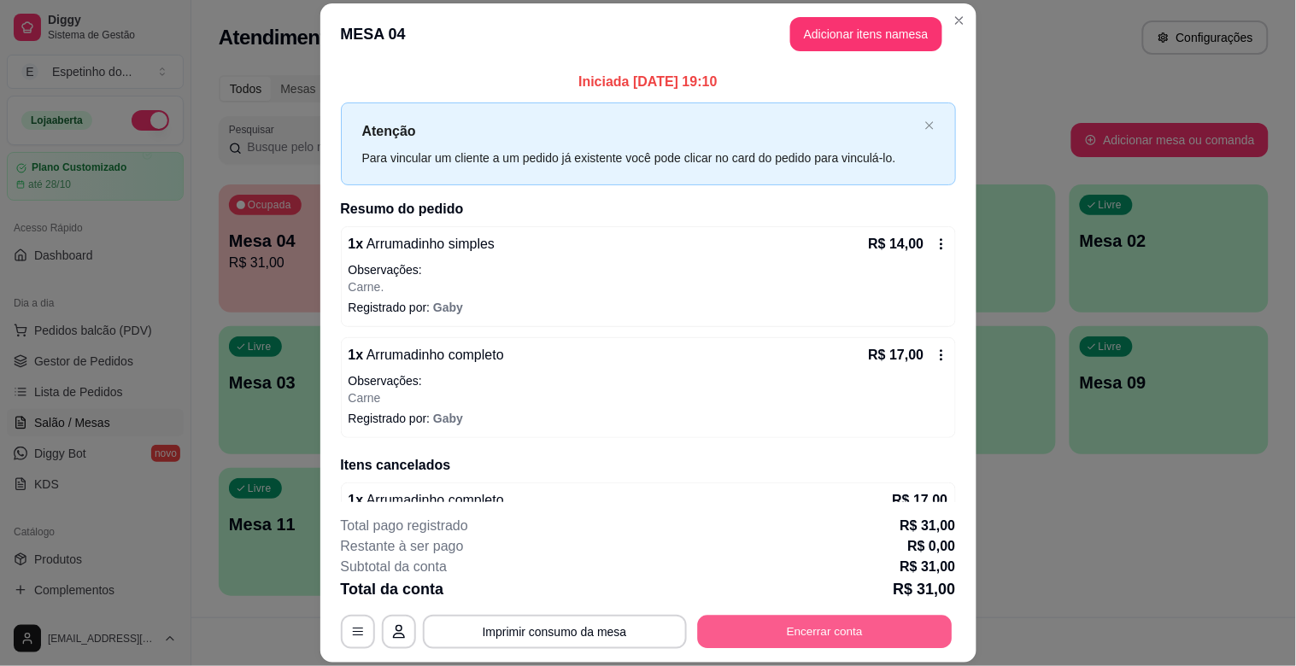
click at [760, 635] on button "Encerrar conta" at bounding box center [824, 632] width 255 height 33
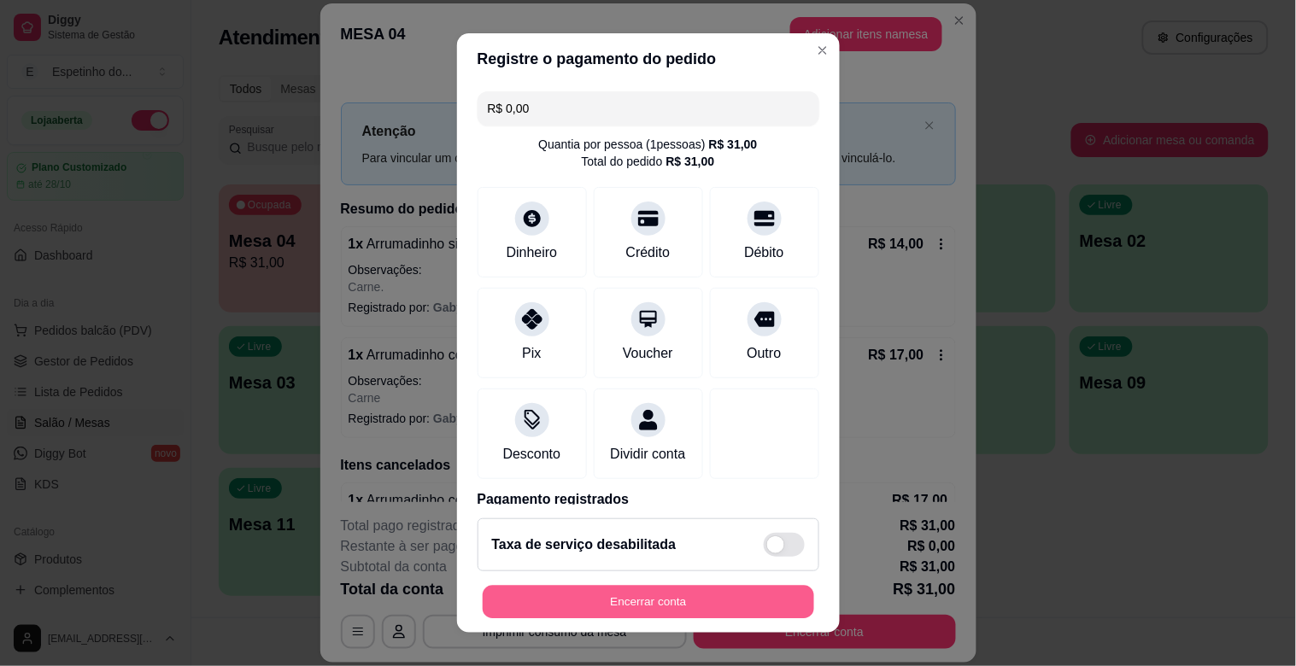
click at [675, 603] on button "Encerrar conta" at bounding box center [648, 602] width 331 height 33
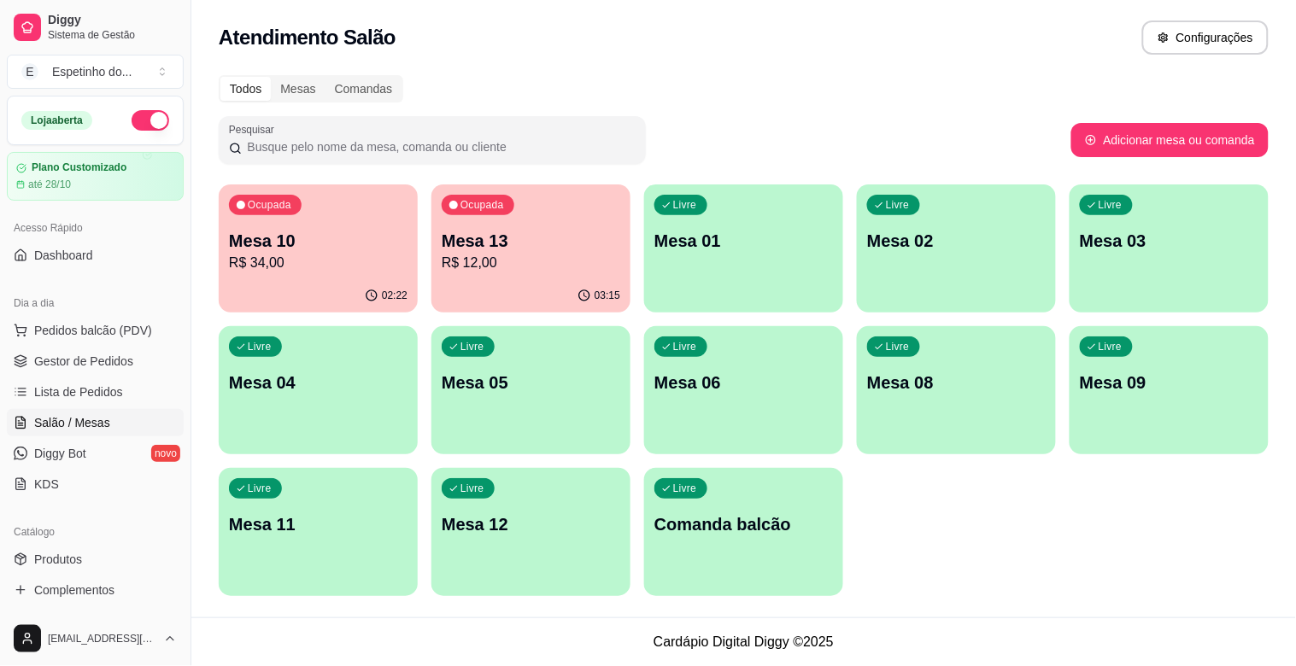
click at [531, 249] on p "Mesa 13" at bounding box center [531, 241] width 179 height 24
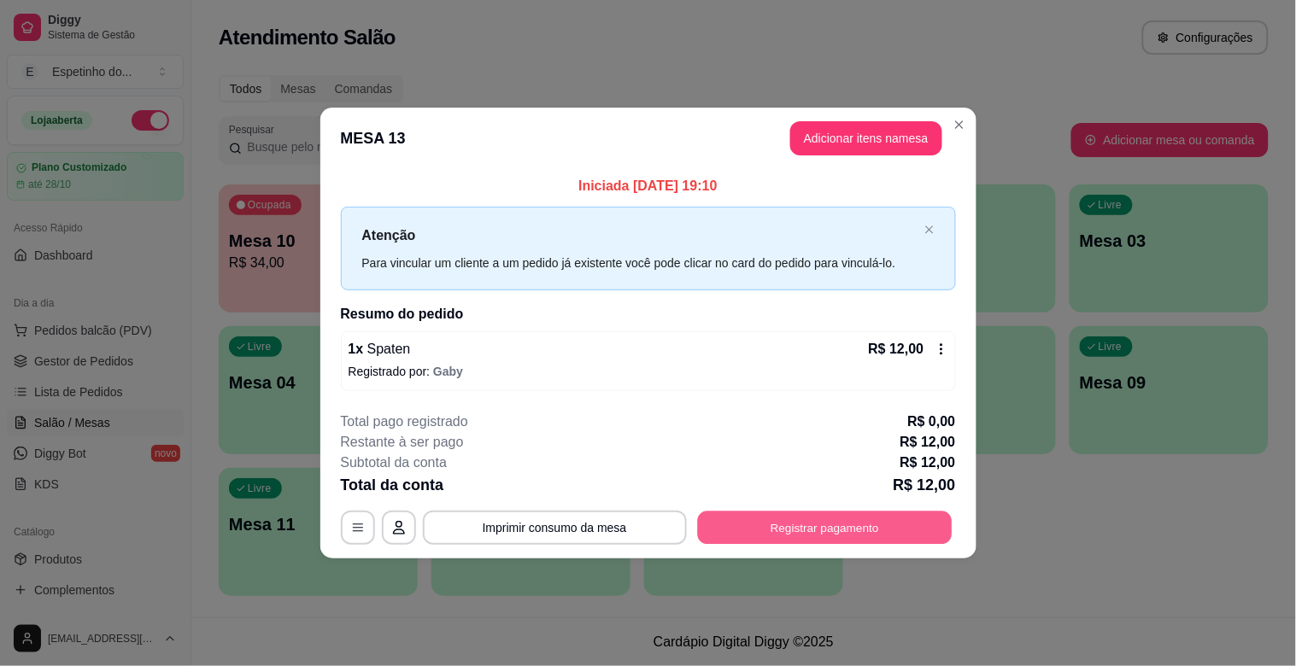
click at [837, 534] on button "Registrar pagamento" at bounding box center [824, 527] width 255 height 33
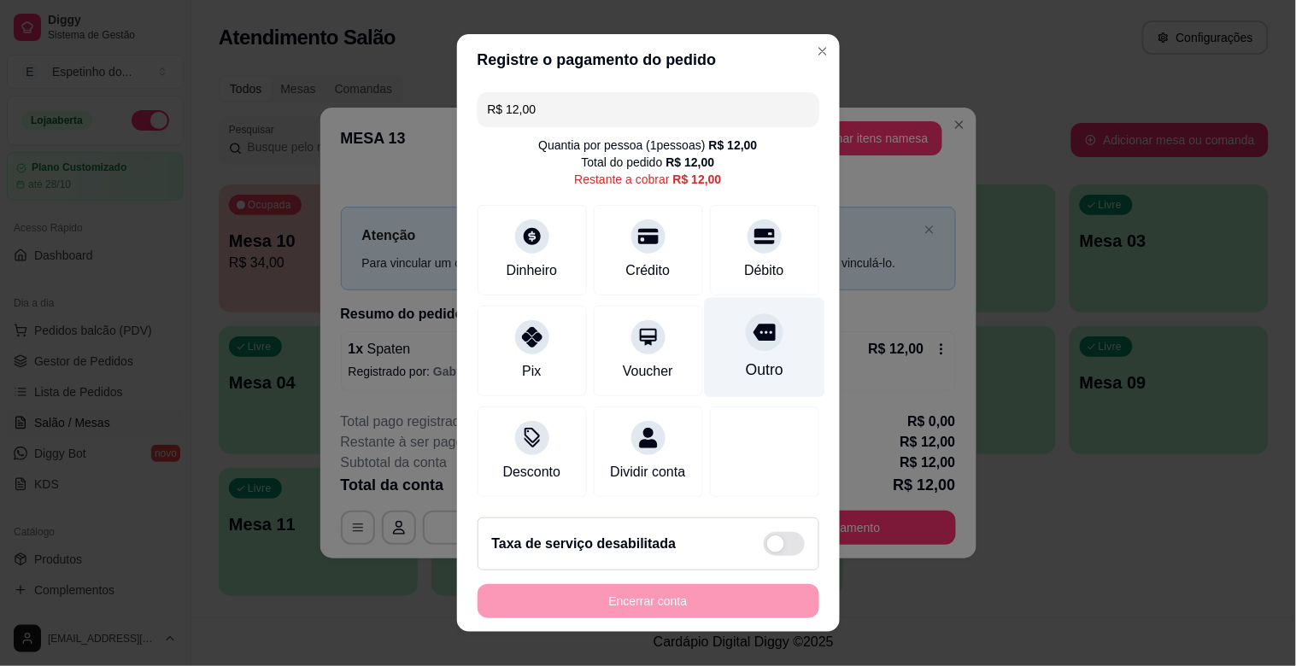
click at [745, 362] on div "Outro" at bounding box center [764, 370] width 38 height 22
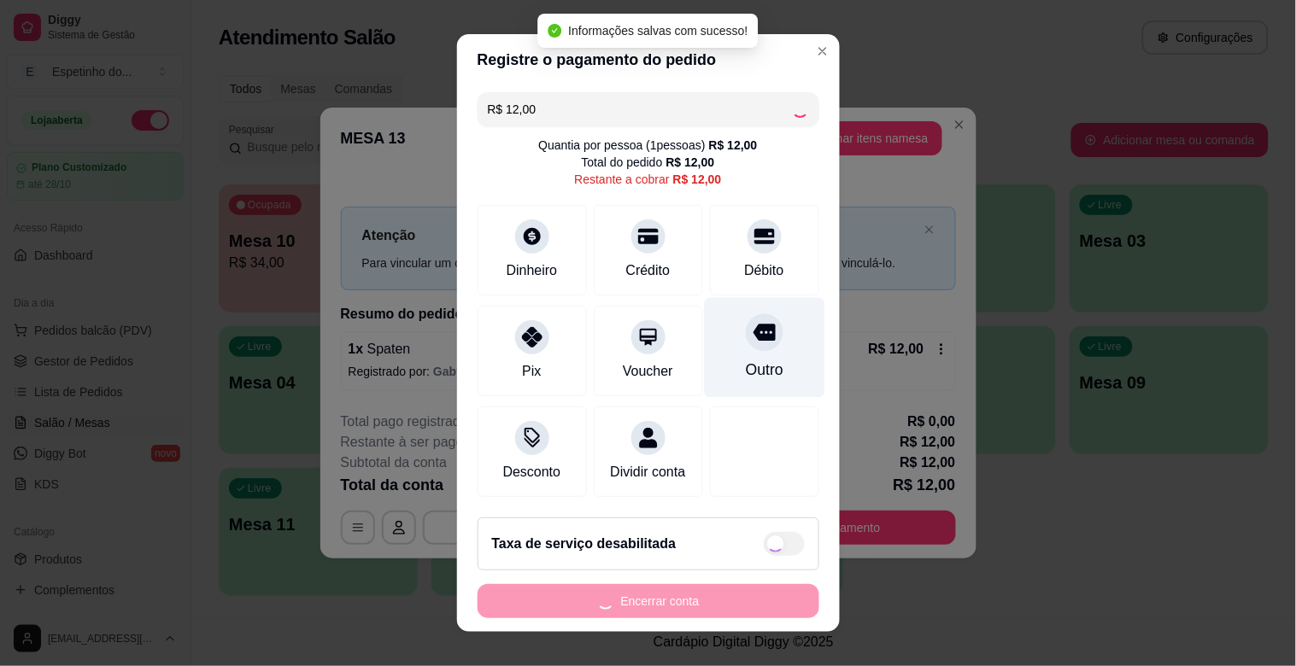
type input "R$ 0,00"
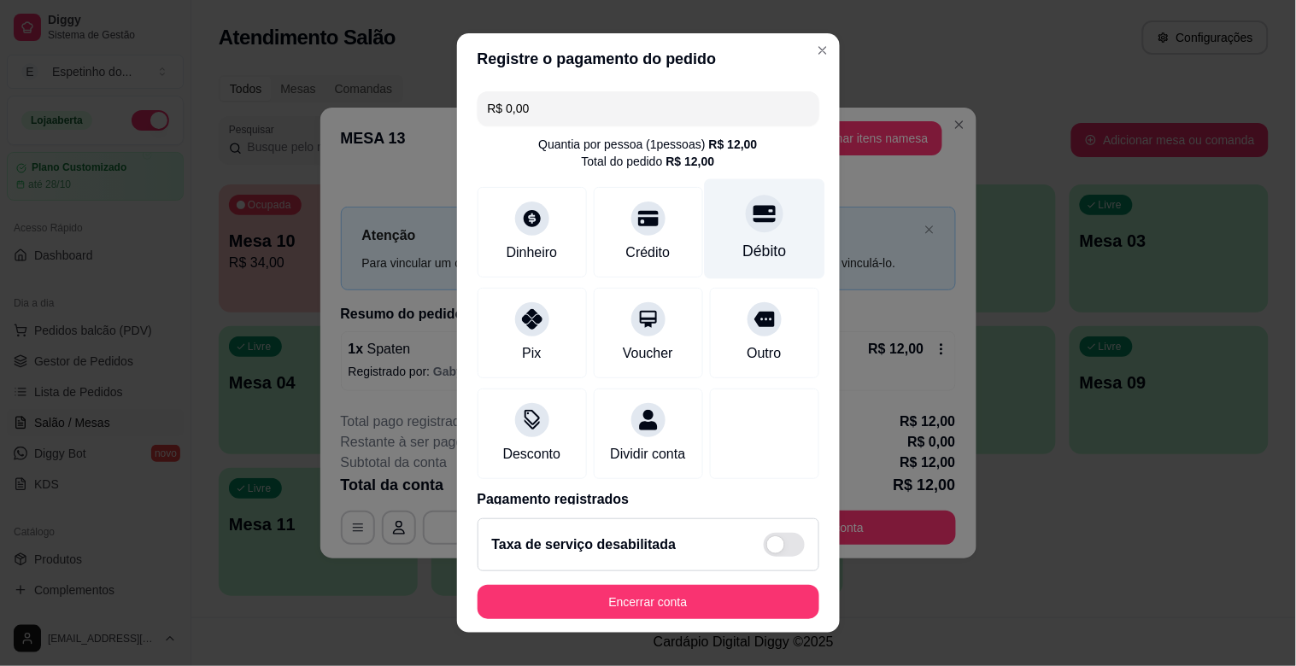
click at [746, 229] on div at bounding box center [765, 214] width 38 height 38
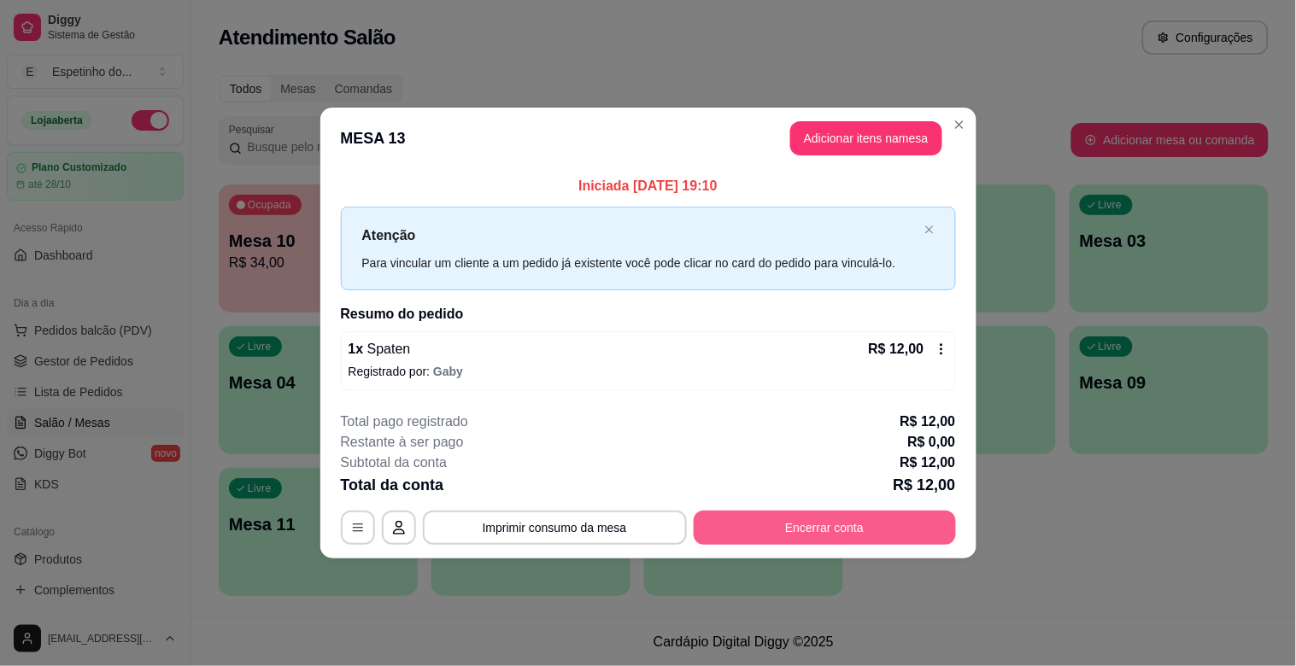
click at [809, 530] on button "Encerrar conta" at bounding box center [825, 528] width 262 height 34
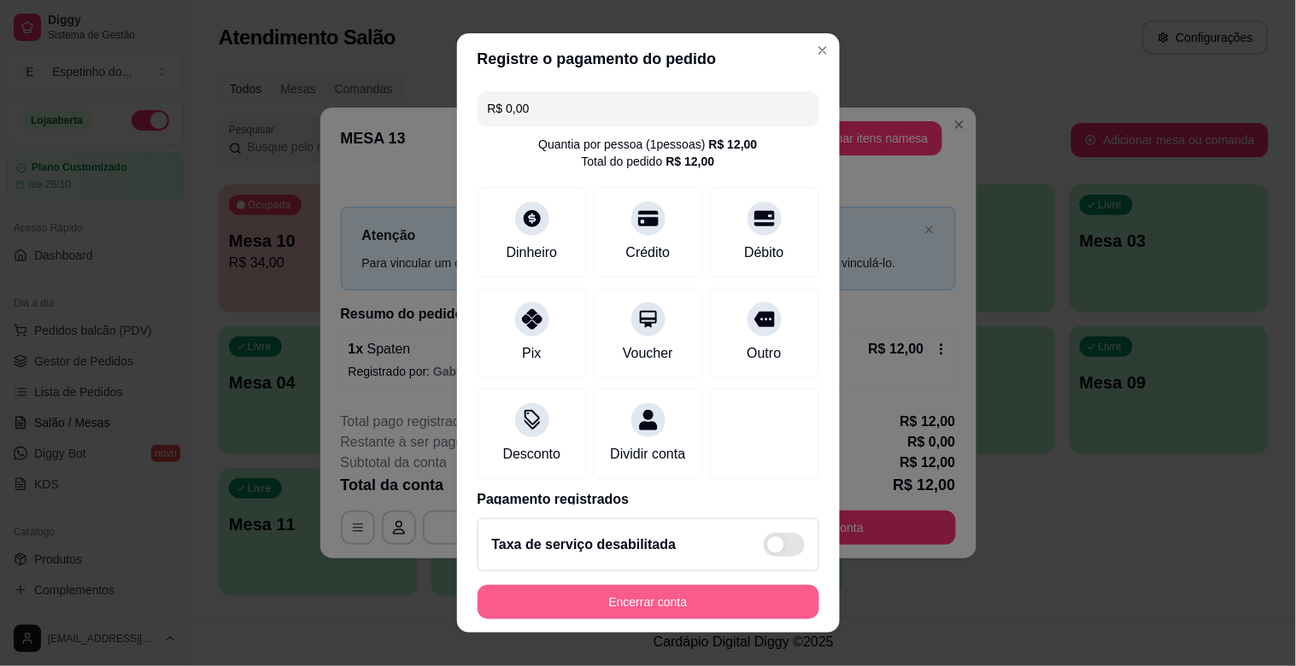
click at [753, 601] on button "Encerrar conta" at bounding box center [648, 602] width 342 height 34
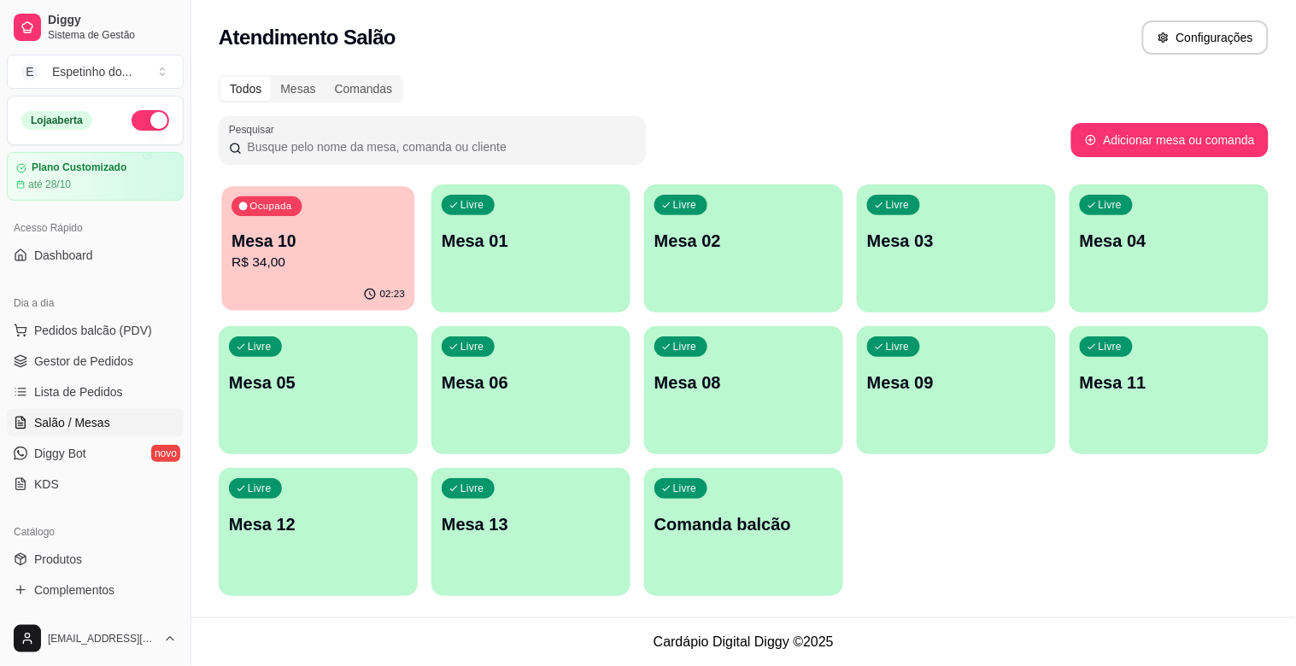
click at [285, 237] on p "Mesa 10" at bounding box center [317, 241] width 173 height 23
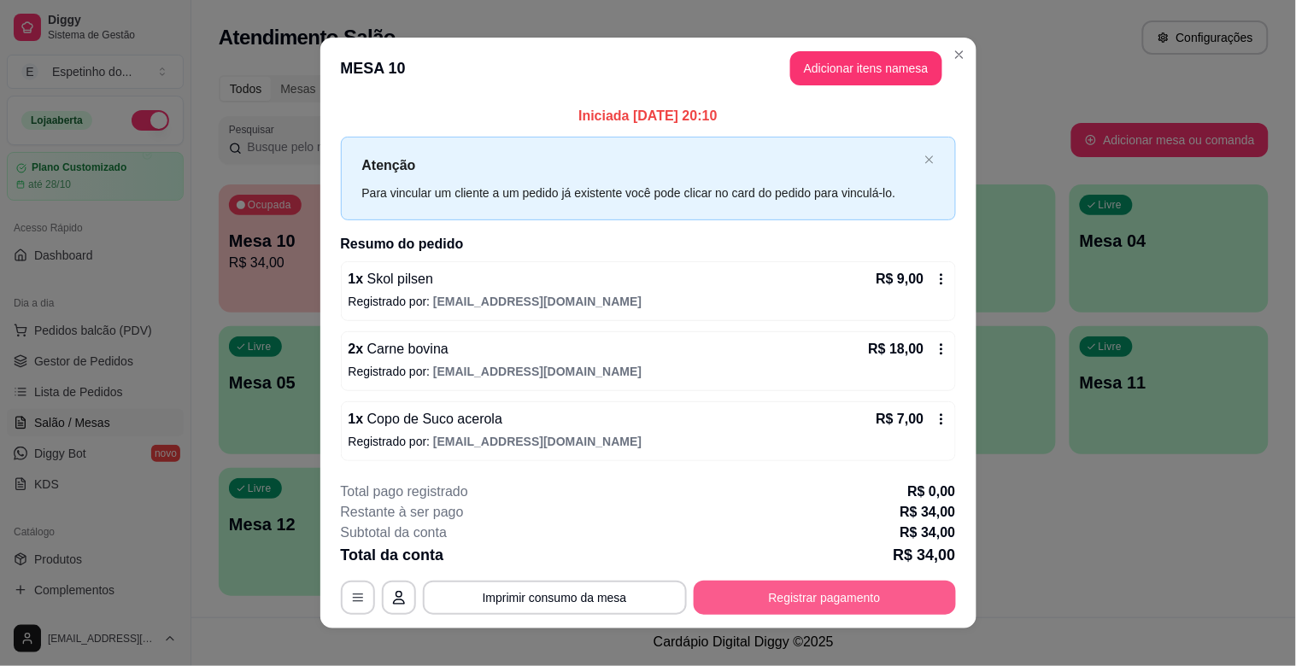
click at [764, 588] on button "Registrar pagamento" at bounding box center [825, 598] width 262 height 34
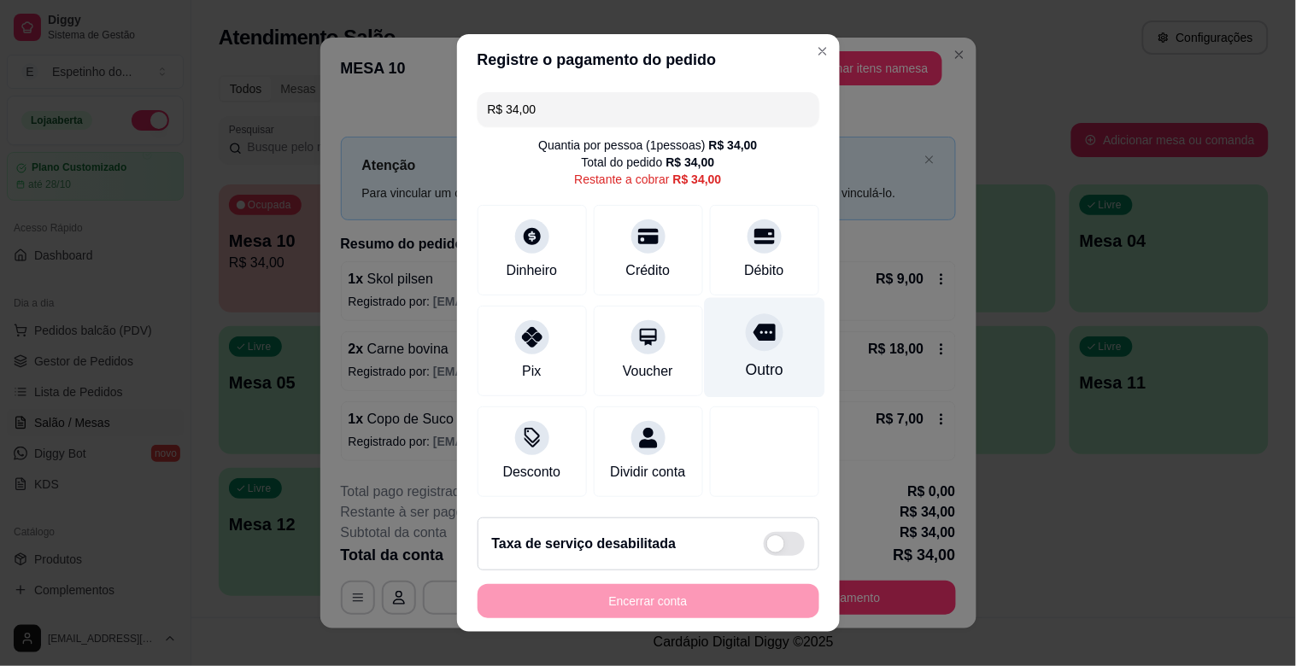
click at [753, 363] on div "Outro" at bounding box center [764, 370] width 38 height 22
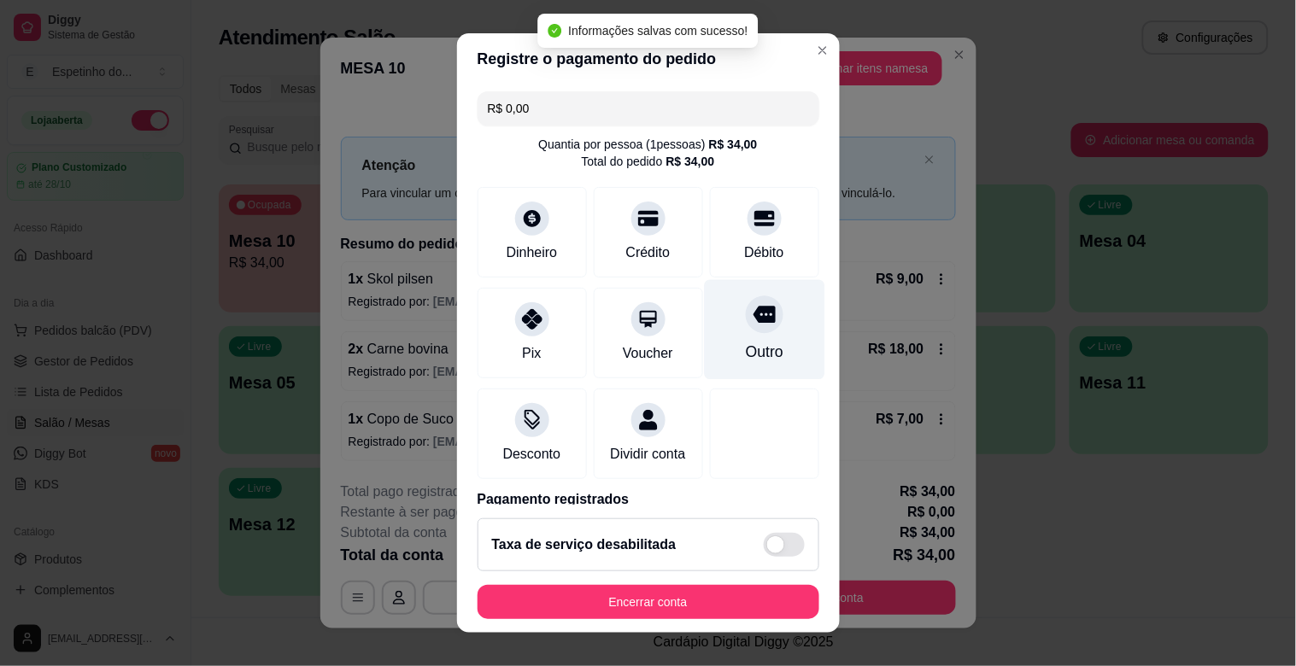
type input "R$ 0,00"
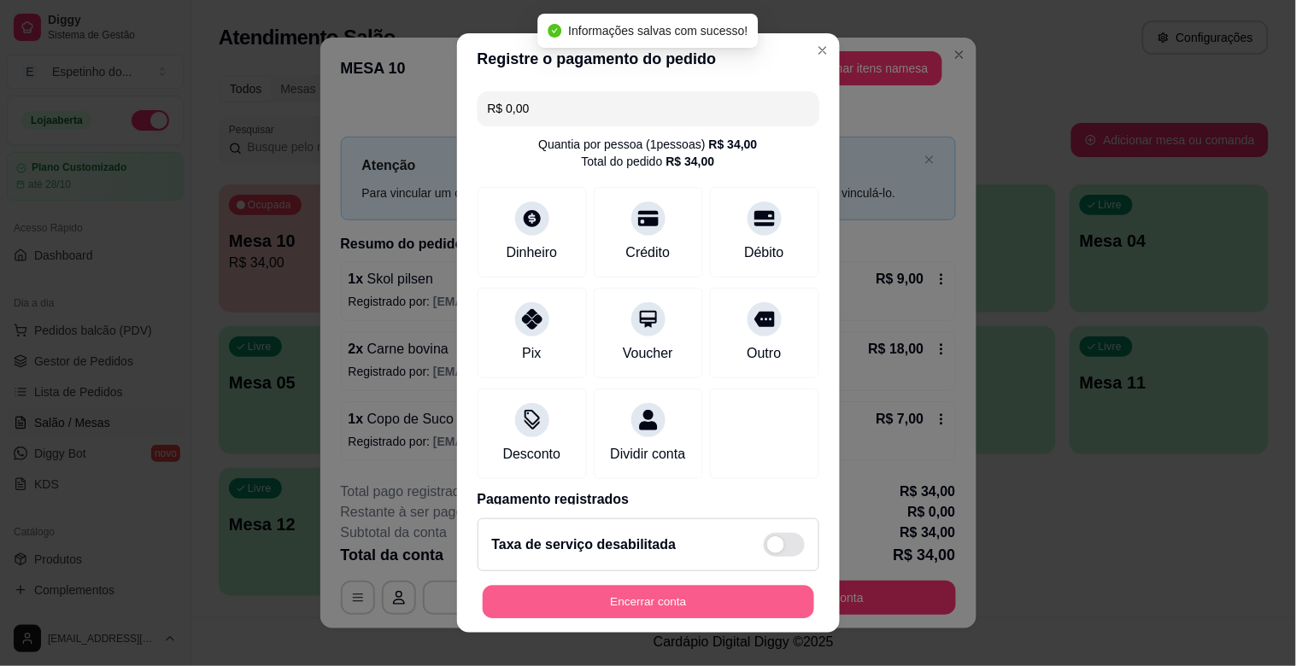
click at [696, 588] on button "Encerrar conta" at bounding box center [648, 602] width 331 height 33
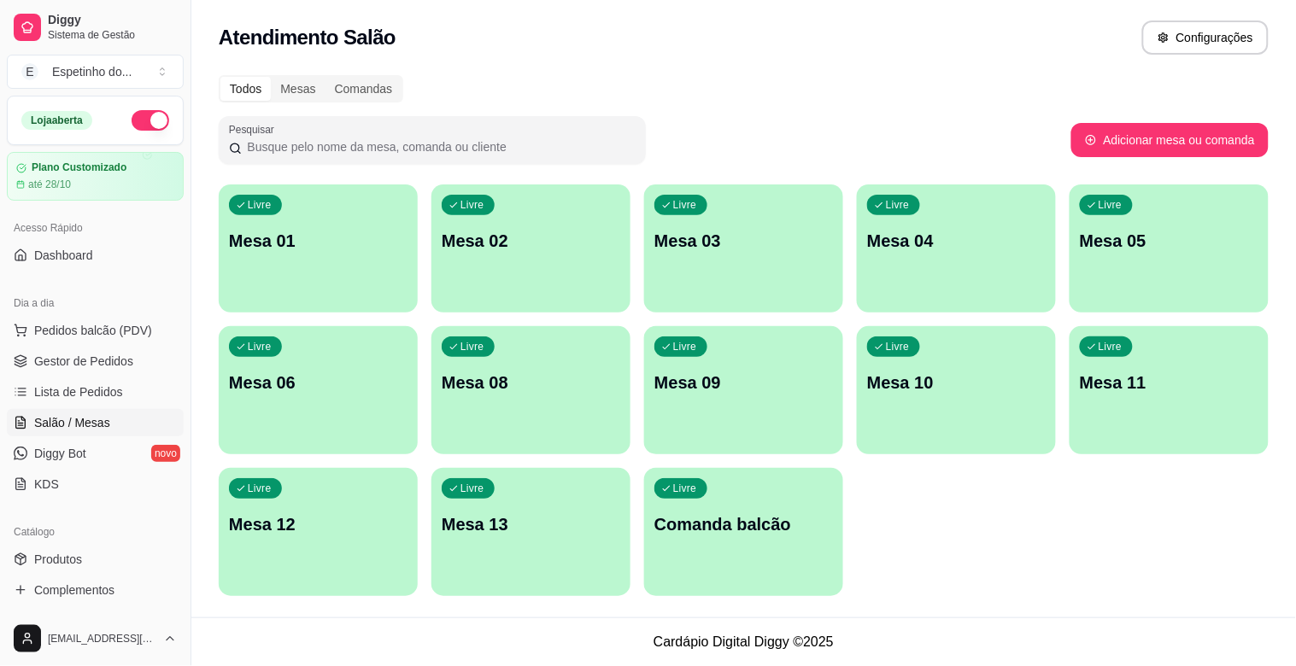
click at [132, 122] on button "button" at bounding box center [151, 120] width 38 height 21
click at [101, 417] on span "Salão / Mesas" at bounding box center [72, 422] width 76 height 17
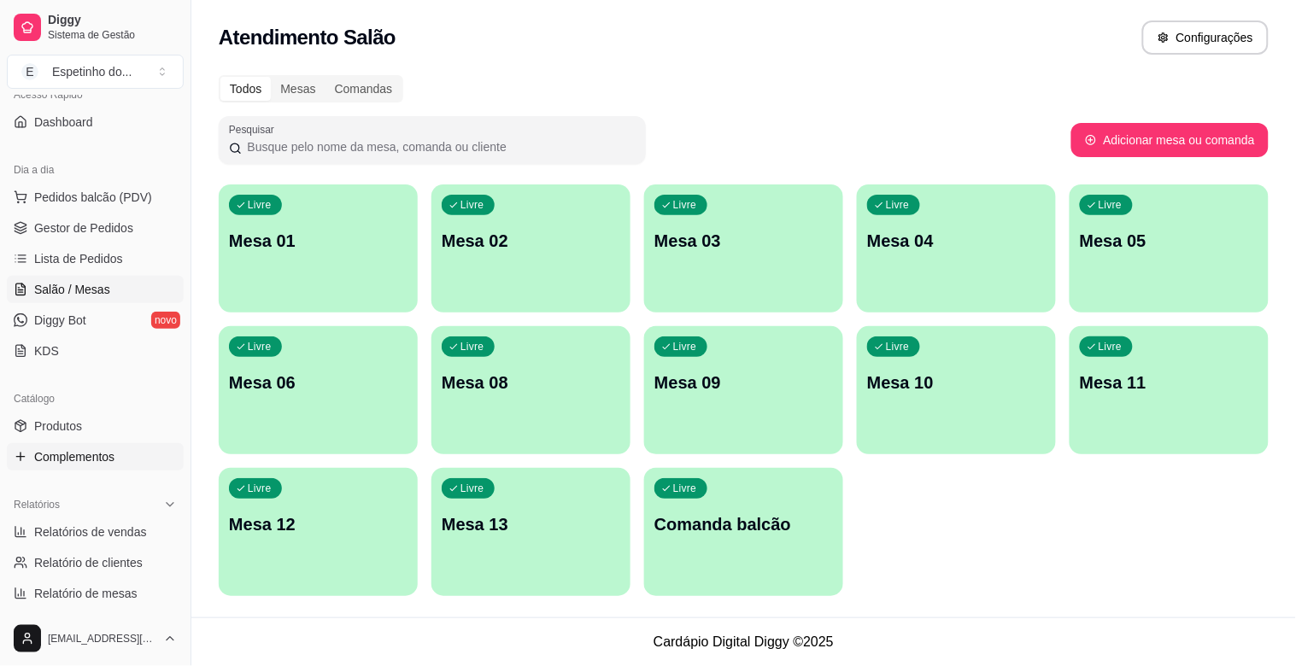
scroll to position [190, 0]
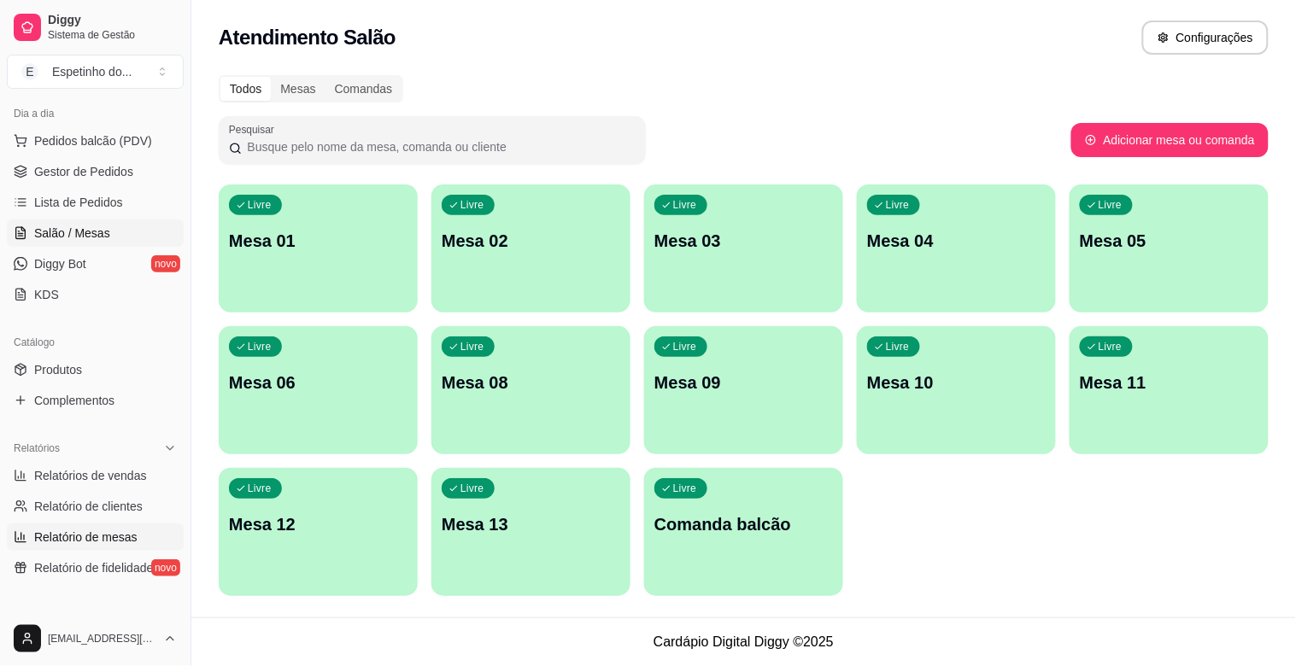
click at [105, 539] on span "Relatório de mesas" at bounding box center [85, 537] width 103 height 17
select select "TOTAL_OF_ORDERS"
select select "7"
